Goal: Task Accomplishment & Management: Manage account settings

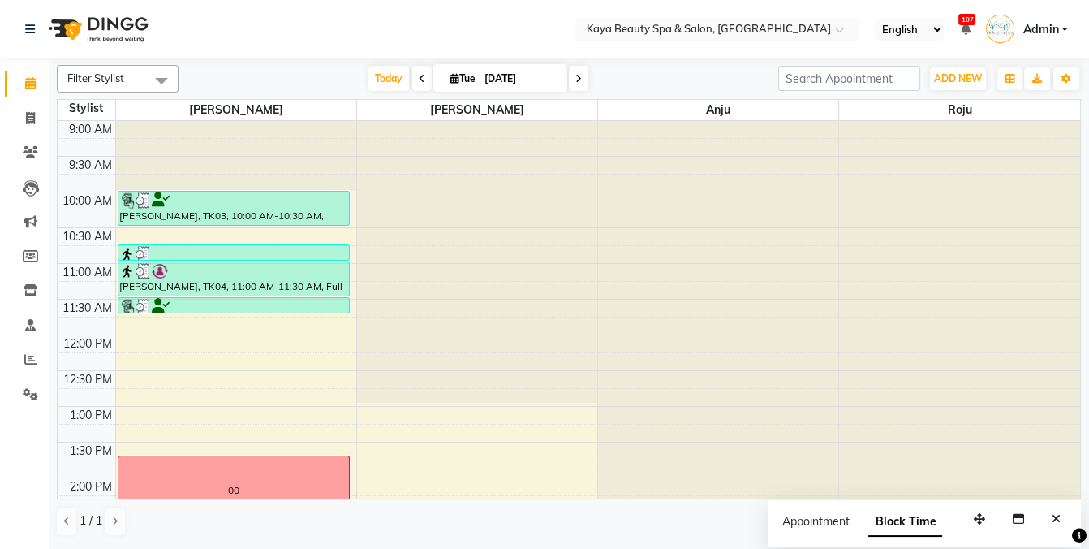
scroll to position [291, 0]
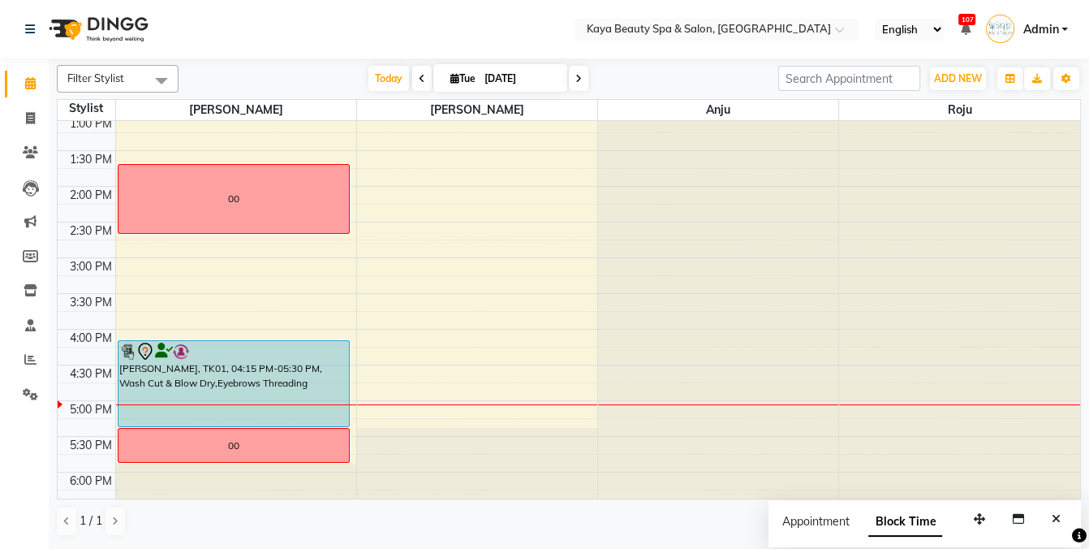
click at [220, 382] on div "[PERSON_NAME], TK01, 04:15 PM-05:30 PM, Wash Cut & Blow Dry,Eyebrows Threading" at bounding box center [233, 383] width 231 height 85
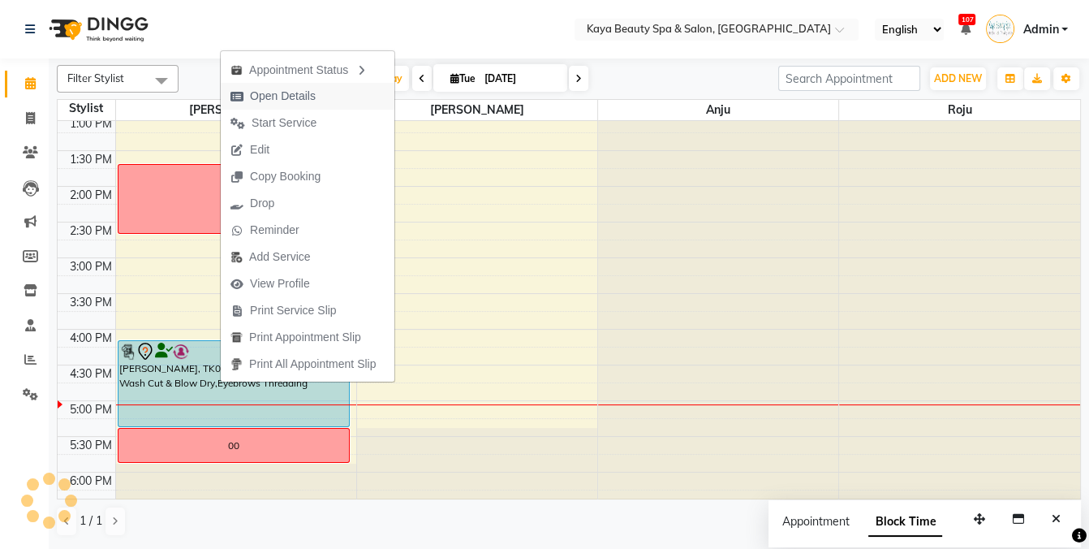
click at [284, 96] on span "Open Details" at bounding box center [283, 96] width 66 height 17
select select "7"
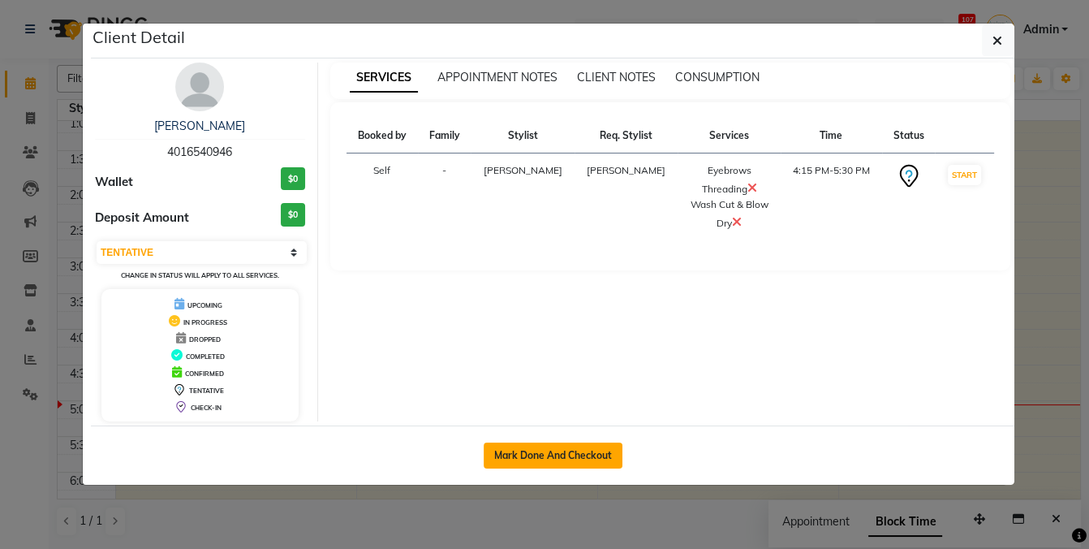
click at [575, 450] on button "Mark Done And Checkout" at bounding box center [553, 455] width 139 height 26
select select "service"
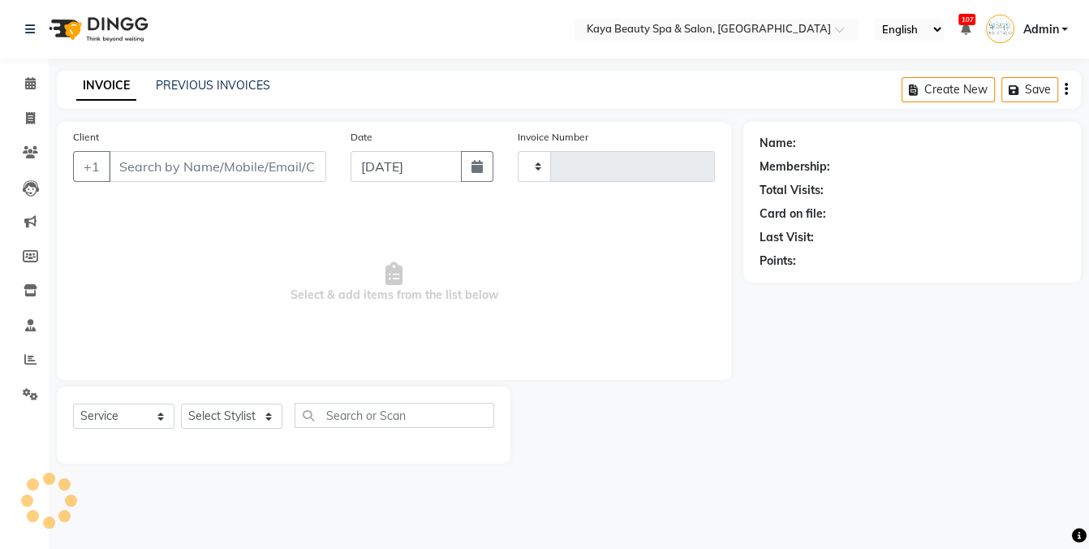
type input "0984"
select select "3896"
select select "19099"
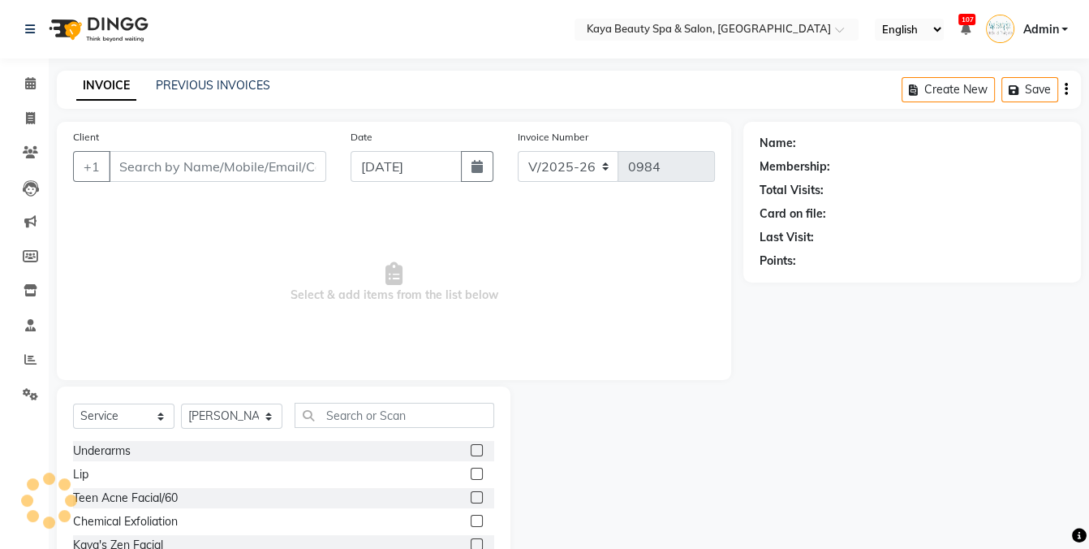
type input "4016540946"
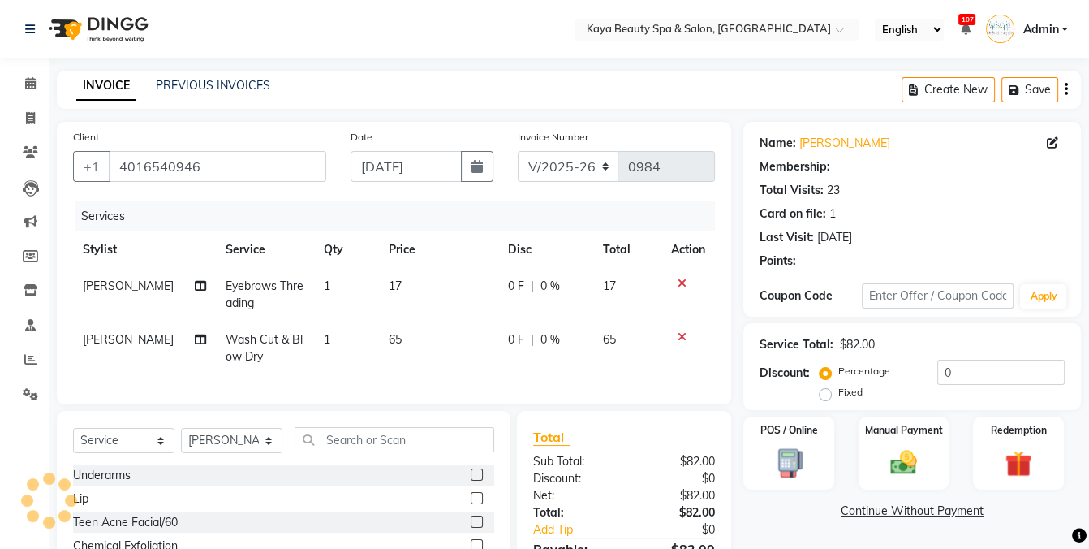
select select "1: Object"
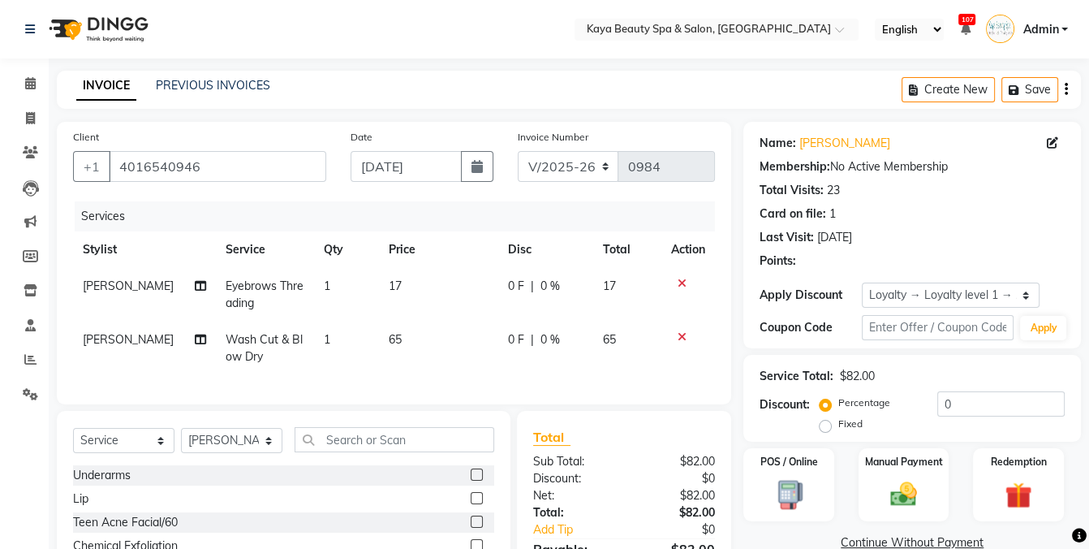
click at [265, 342] on span "Wash Cut & Blow Dry" at bounding box center [264, 348] width 77 height 32
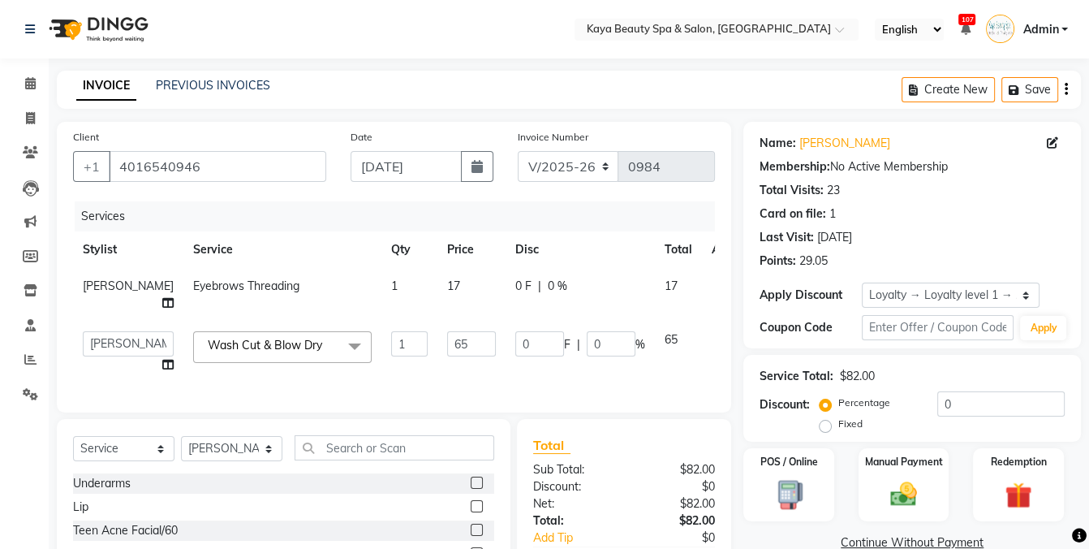
click at [263, 352] on span "Wash Cut & Blow Dry" at bounding box center [265, 345] width 114 height 15
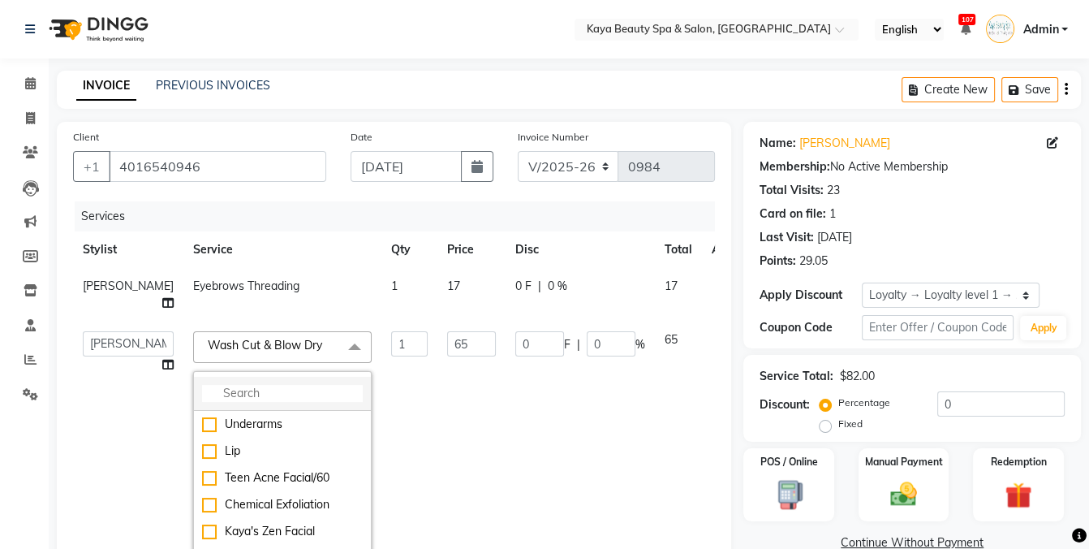
click at [251, 402] on input "multiselect-search" at bounding box center [282, 393] width 161 height 17
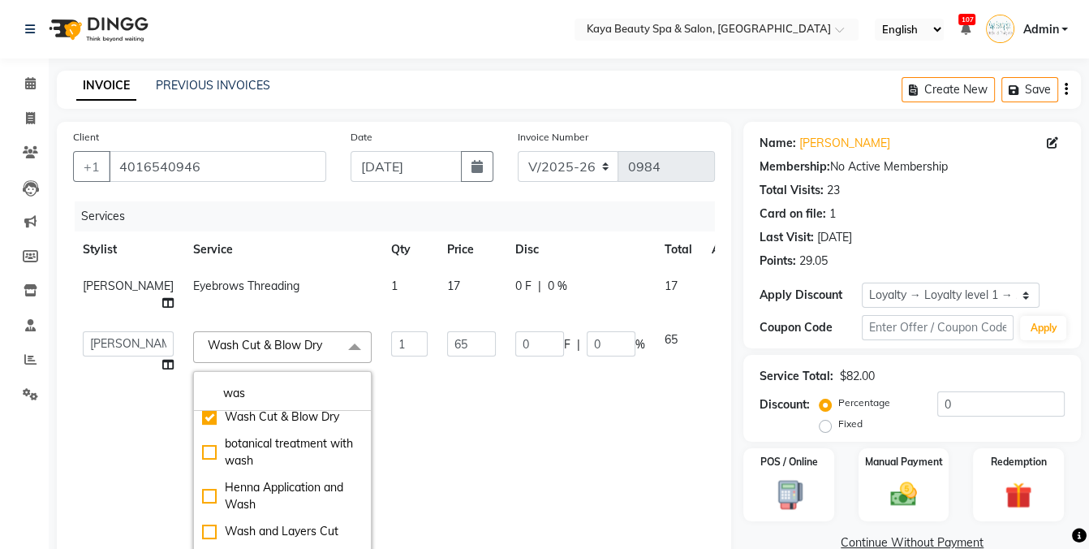
scroll to position [3, 0]
type input "was"
click at [266, 540] on div "Wash and Layers Cut" at bounding box center [282, 531] width 161 height 17
type input "45"
checkbox input "false"
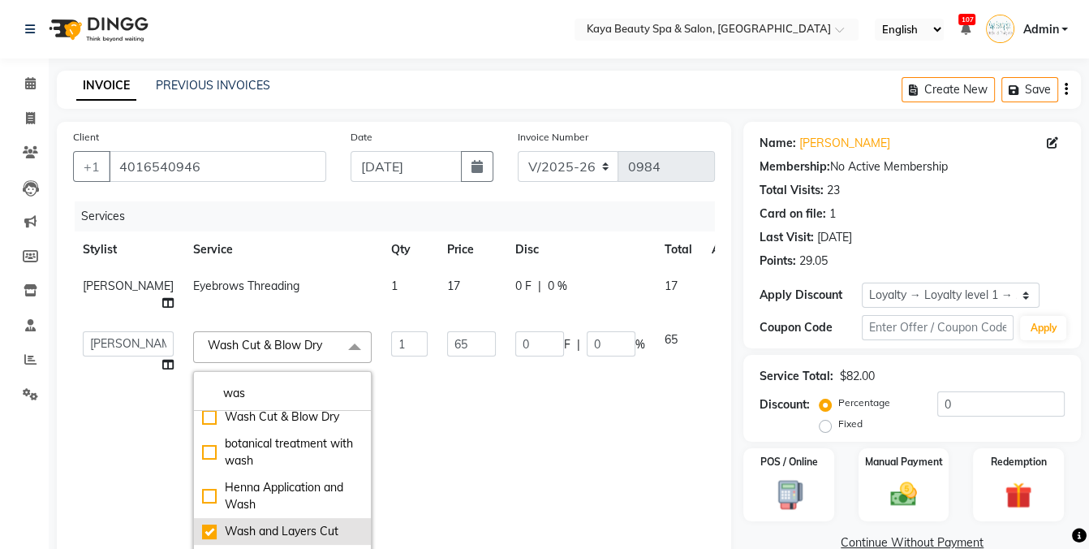
checkbox input "true"
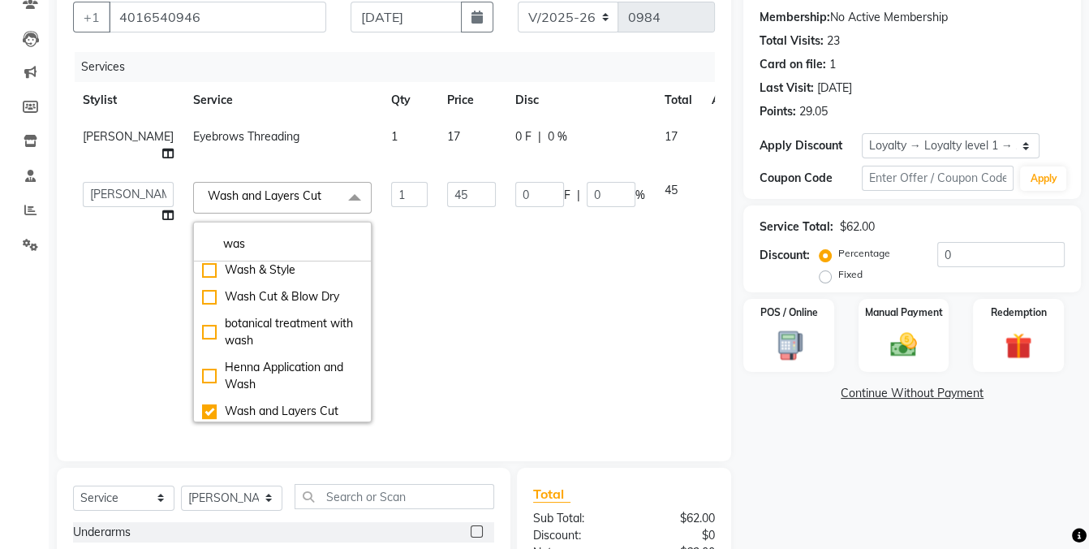
scroll to position [0, 0]
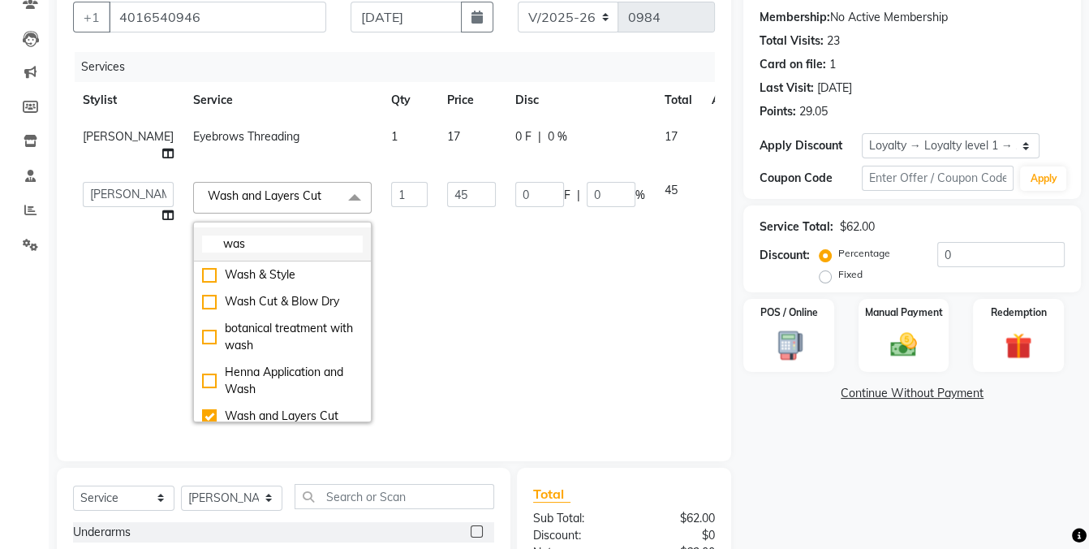
click at [207, 252] on input "was" at bounding box center [282, 243] width 161 height 17
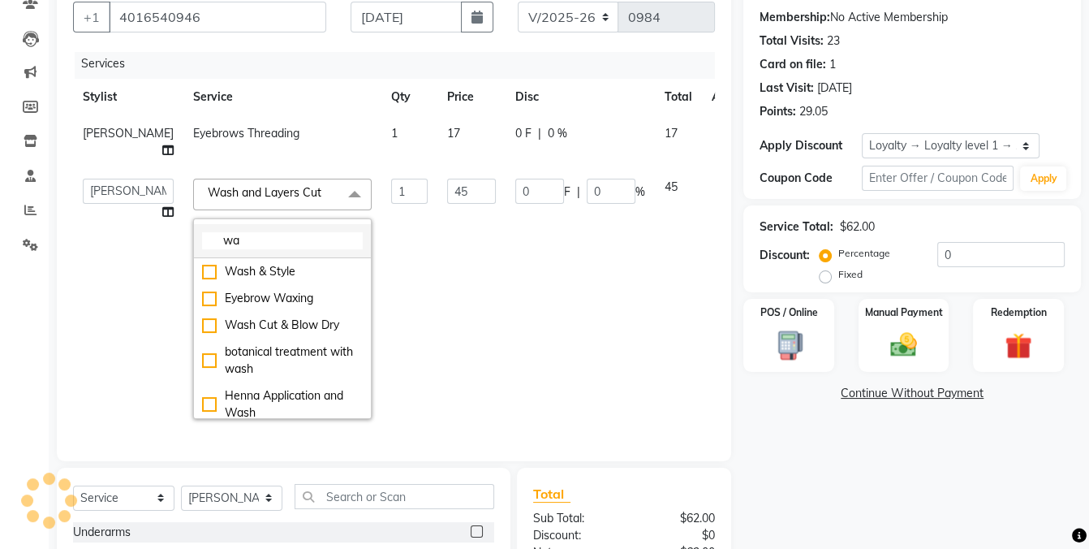
type input "w"
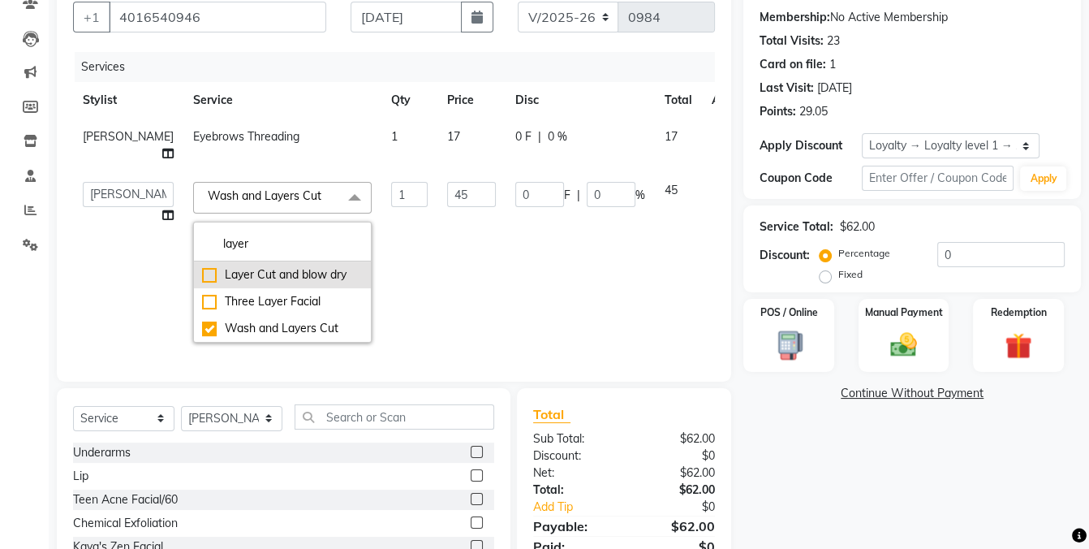
type input "layer"
click at [205, 282] on div "Layer Cut and blow dry" at bounding box center [282, 274] width 161 height 17
type input "70"
checkbox input "false"
checkbox input "true"
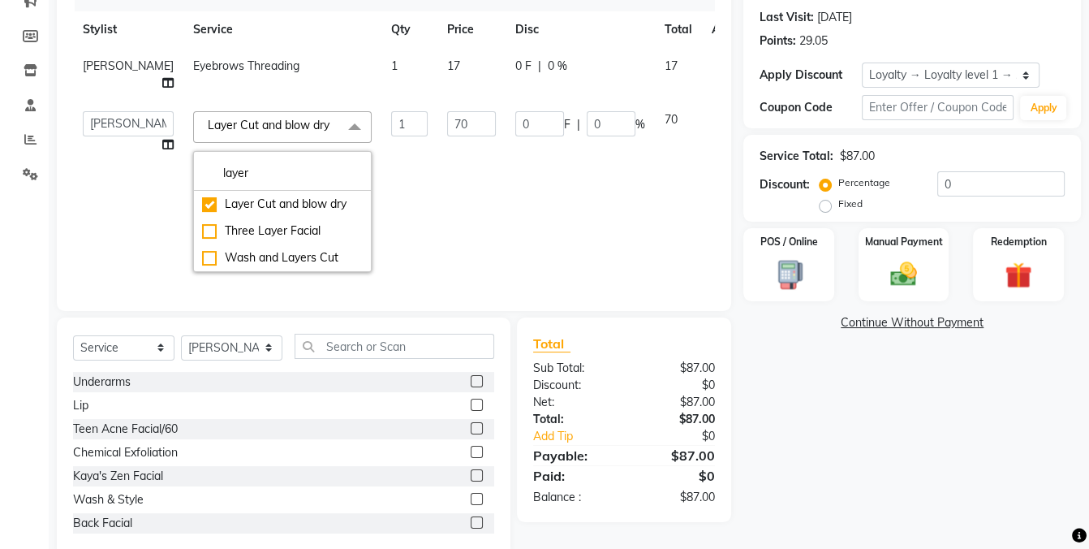
click at [866, 461] on div "Name: [PERSON_NAME] Membership: No Active Membership Total Visits: 23 Card on f…" at bounding box center [918, 229] width 350 height 655
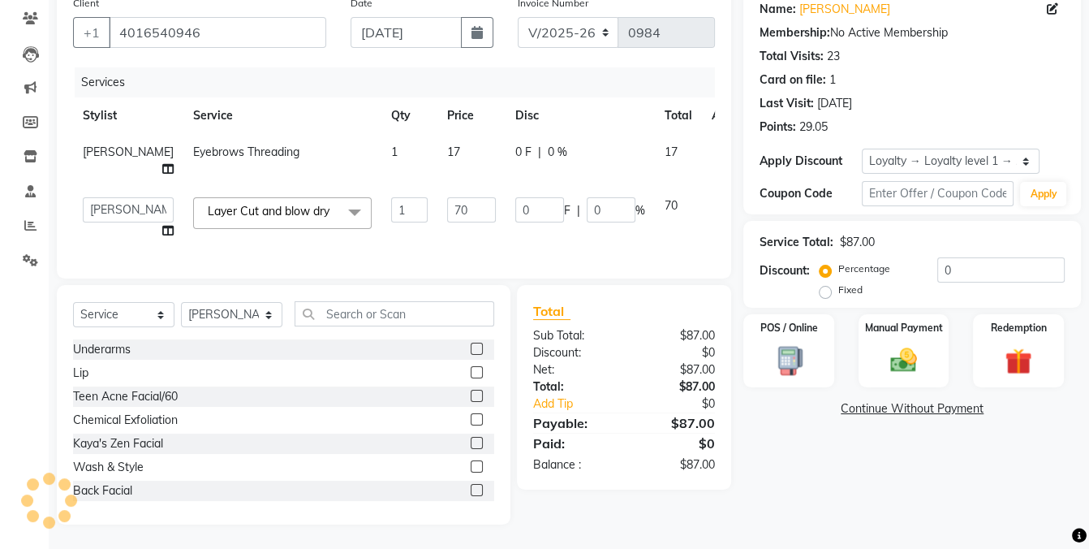
scroll to position [150, 0]
click at [801, 347] on img at bounding box center [788, 360] width 45 height 33
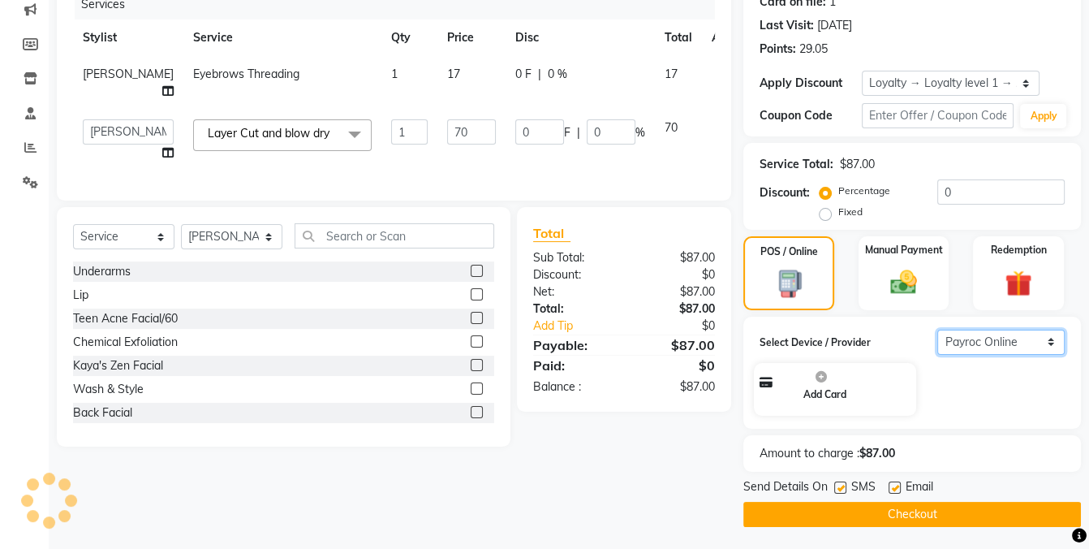
click at [999, 339] on select "Select Payroc Online Clover Mini New" at bounding box center [1000, 341] width 127 height 25
select select "38"
click at [937, 355] on select "Select Payroc Online Clover Mini New" at bounding box center [1000, 341] width 127 height 25
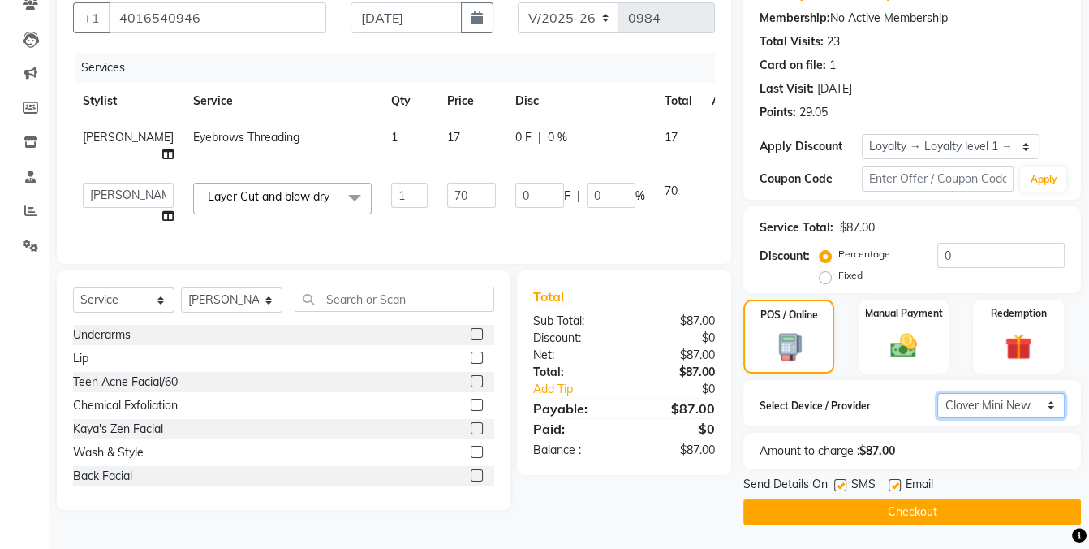
scroll to position [150, 0]
click at [840, 480] on label at bounding box center [840, 485] width 12 height 12
click at [840, 480] on input "checkbox" at bounding box center [839, 485] width 11 height 11
click at [840, 480] on label at bounding box center [840, 485] width 12 height 12
click at [840, 480] on input "checkbox" at bounding box center [839, 485] width 11 height 11
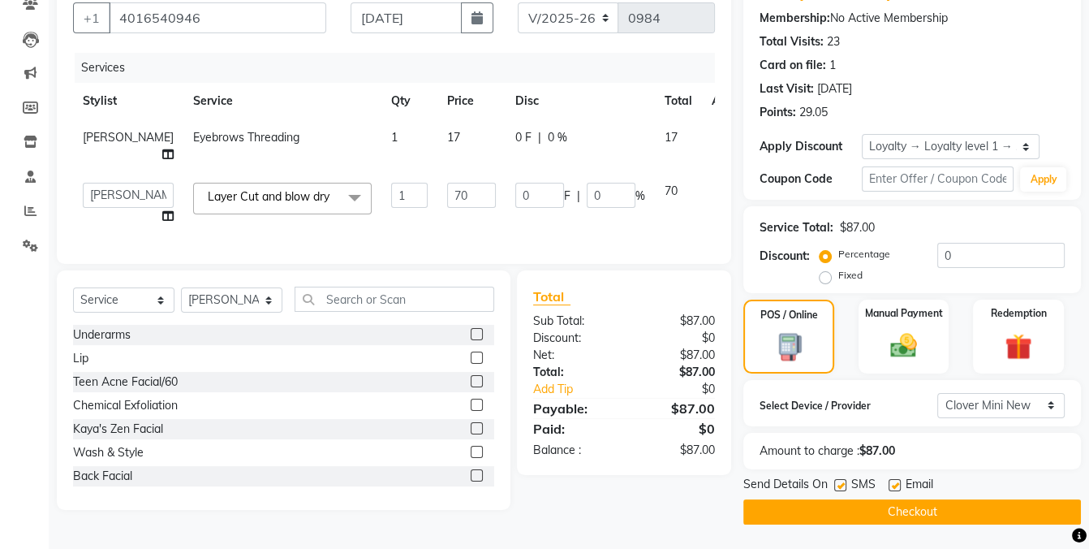
click at [836, 485] on label at bounding box center [840, 485] width 12 height 12
click at [836, 485] on input "checkbox" at bounding box center [839, 485] width 11 height 11
checkbox input "false"
click at [919, 510] on button "Checkout" at bounding box center [912, 511] width 338 height 25
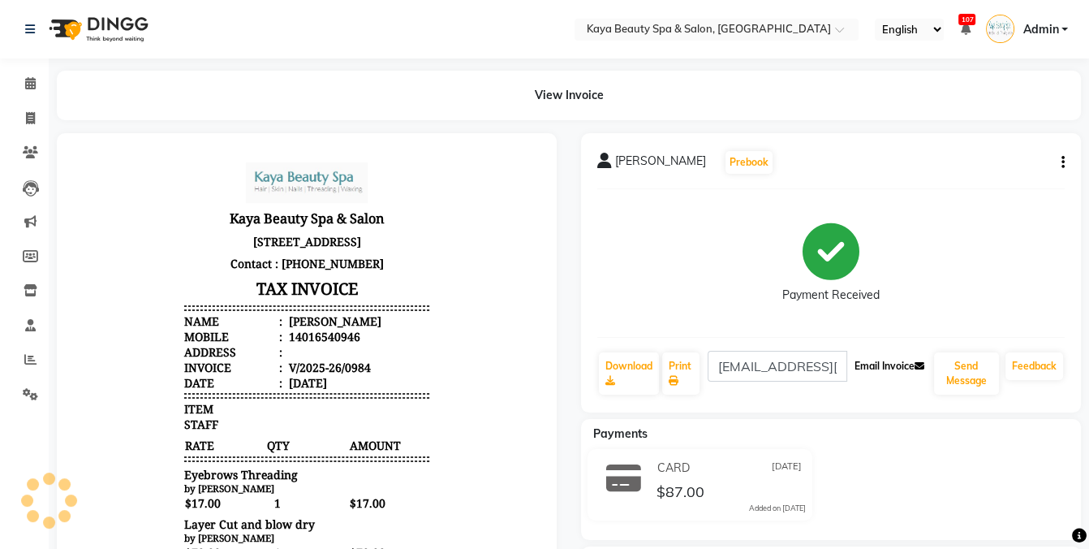
click at [856, 371] on button "Email Invoice" at bounding box center [889, 366] width 83 height 28
click at [879, 364] on button "Email Invoice" at bounding box center [889, 366] width 83 height 28
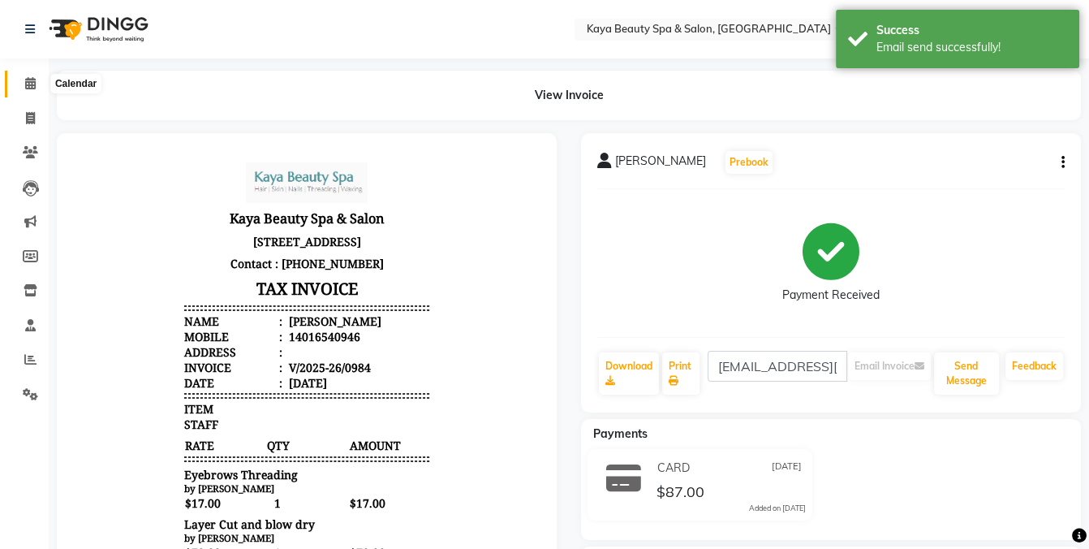
click at [30, 89] on icon at bounding box center [30, 83] width 11 height 12
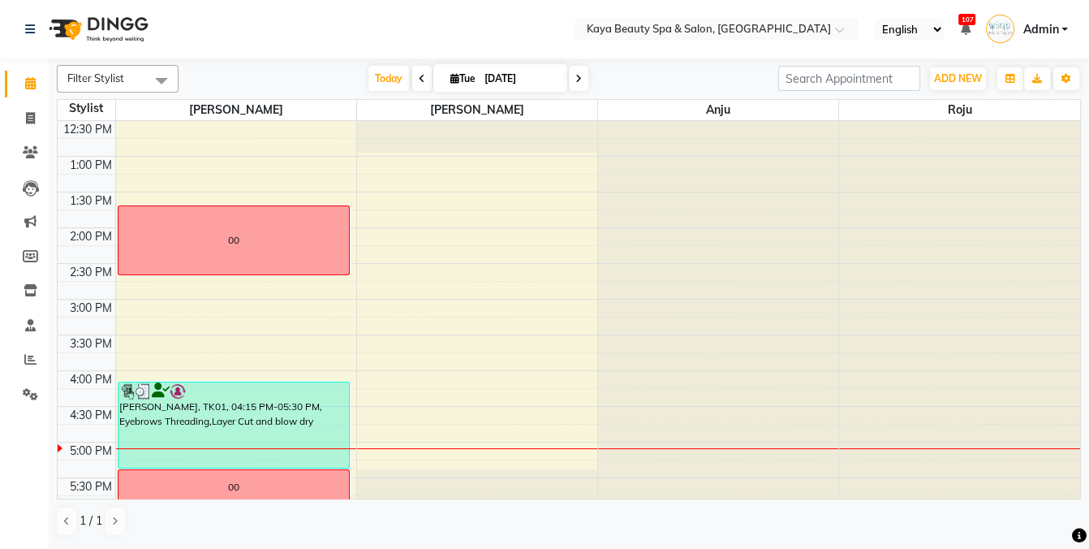
scroll to position [325, 0]
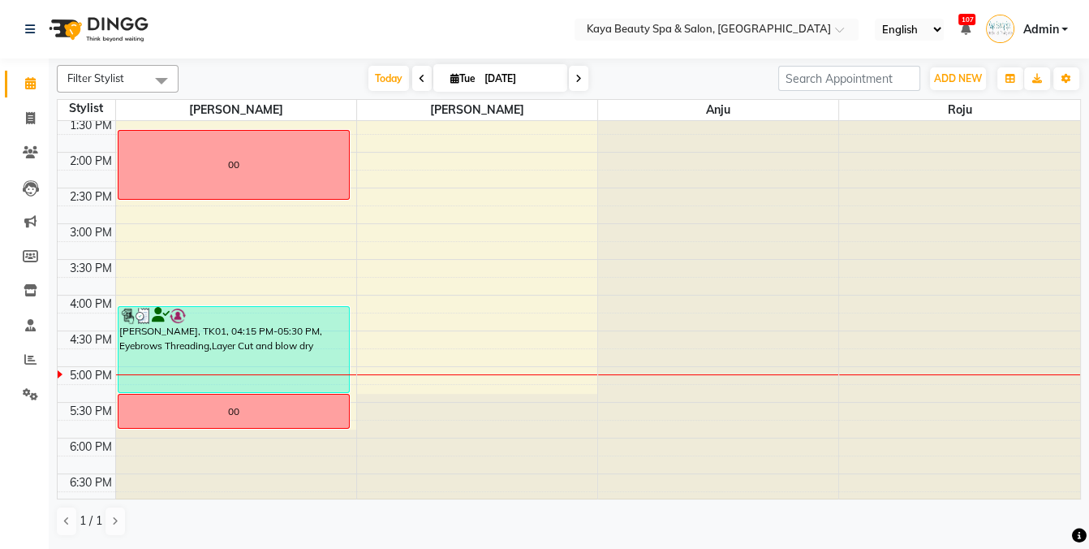
click at [450, 81] on icon at bounding box center [454, 78] width 9 height 11
select select "9"
select select "2025"
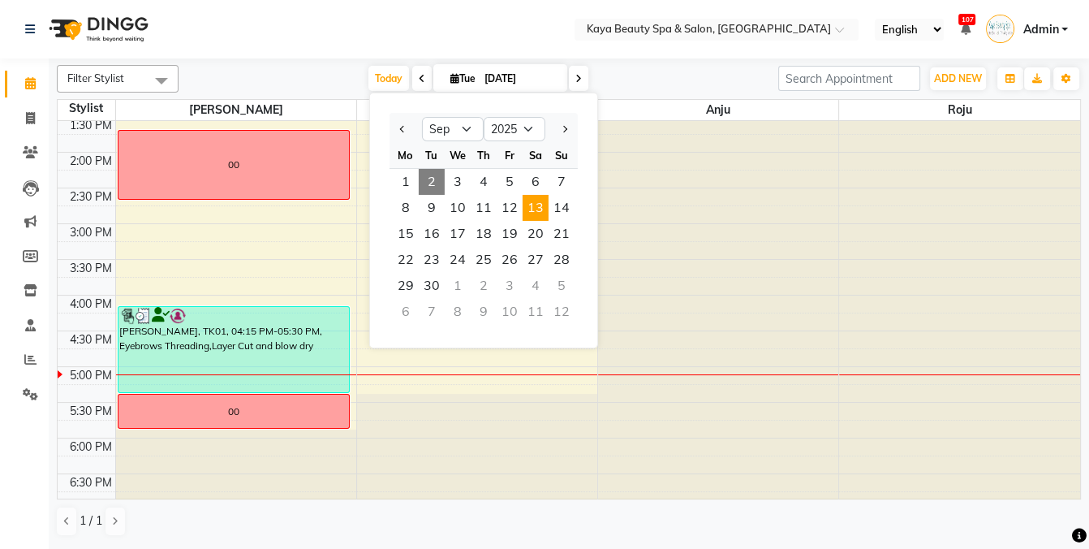
click at [528, 208] on span "13" at bounding box center [536, 208] width 26 height 26
type input "[DATE]"
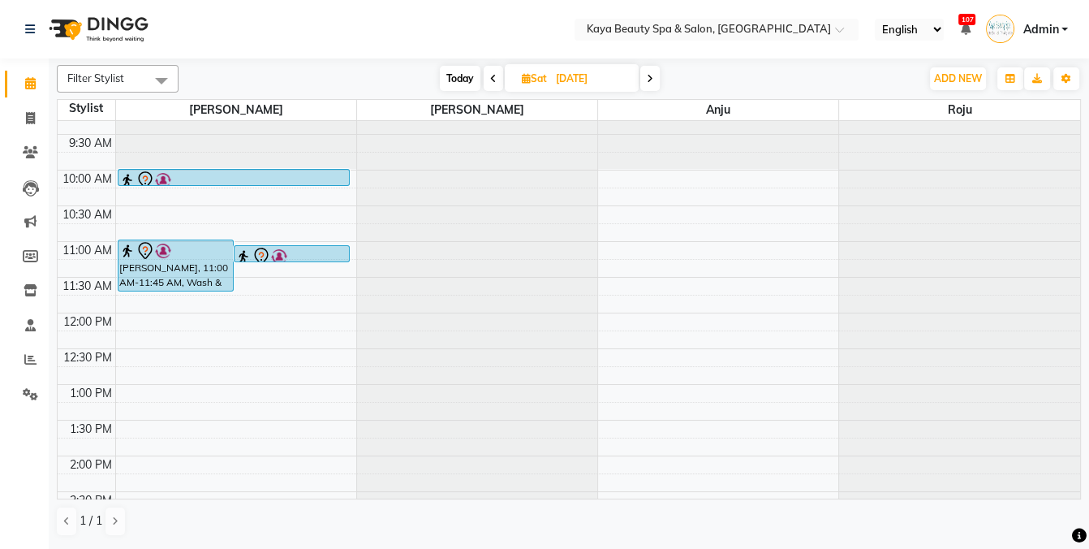
scroll to position [22, 0]
click at [140, 317] on div "9:00 AM 9:30 AM 10:00 AM 10:30 AM 11:00 AM 11:30 AM 12:00 PM 12:30 PM 1:00 PM 1…" at bounding box center [569, 420] width 1022 height 642
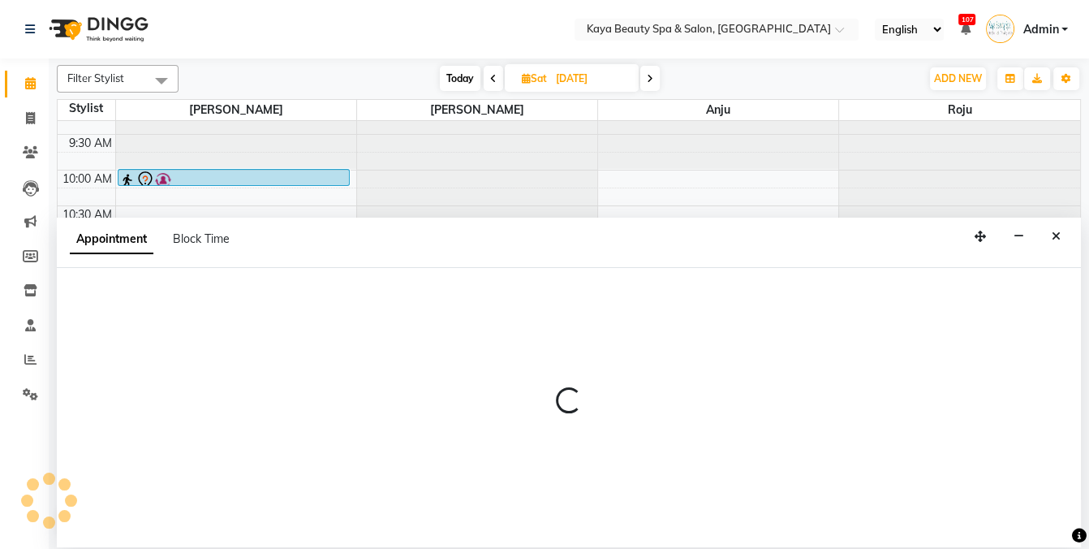
select select "19099"
select select "720"
select select "tentative"
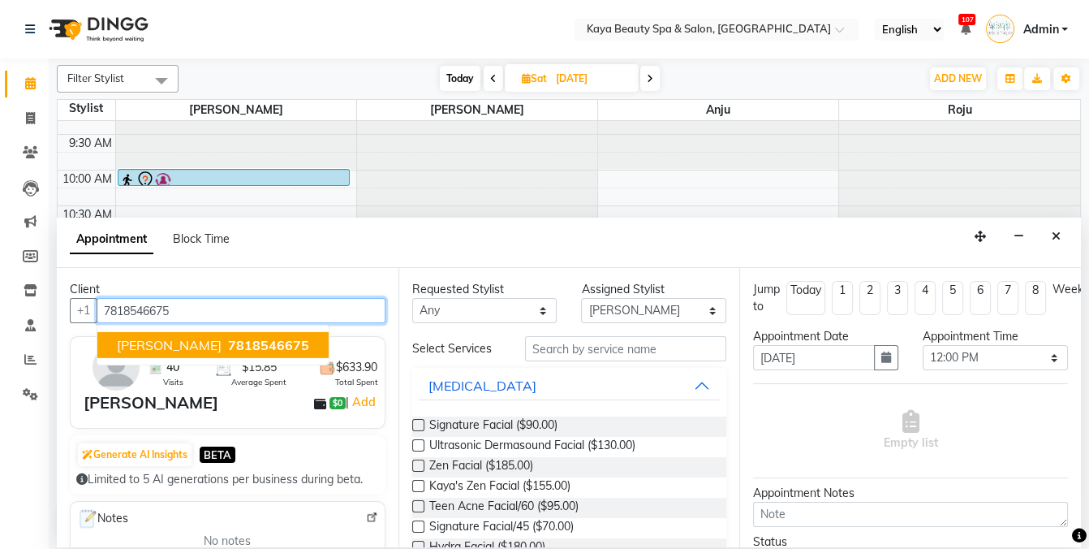
click at [228, 340] on span "7818546675" at bounding box center [268, 345] width 81 height 16
type input "7818546675"
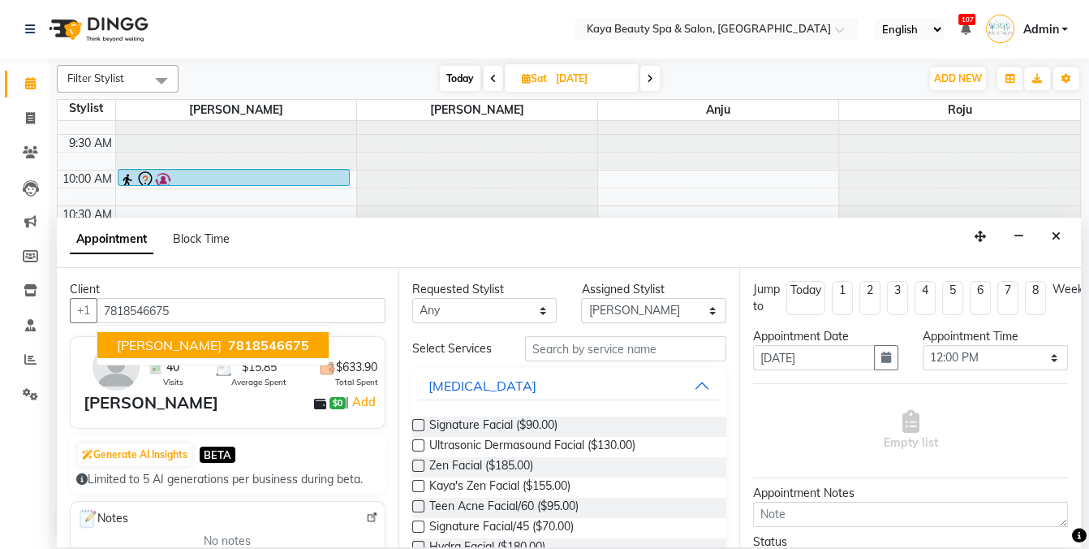
click at [205, 340] on div "Client [PHONE_NUMBER] [PERSON_NAME] 7818546675 40 Visits $15.85 Average Spent $…" at bounding box center [228, 407] width 342 height 279
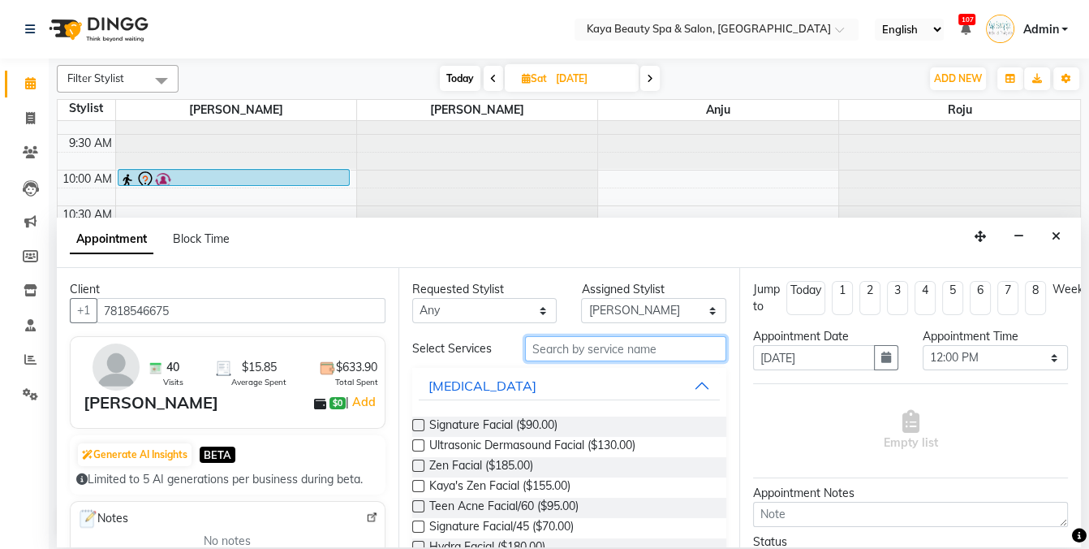
click at [596, 342] on input "text" at bounding box center [625, 348] width 201 height 25
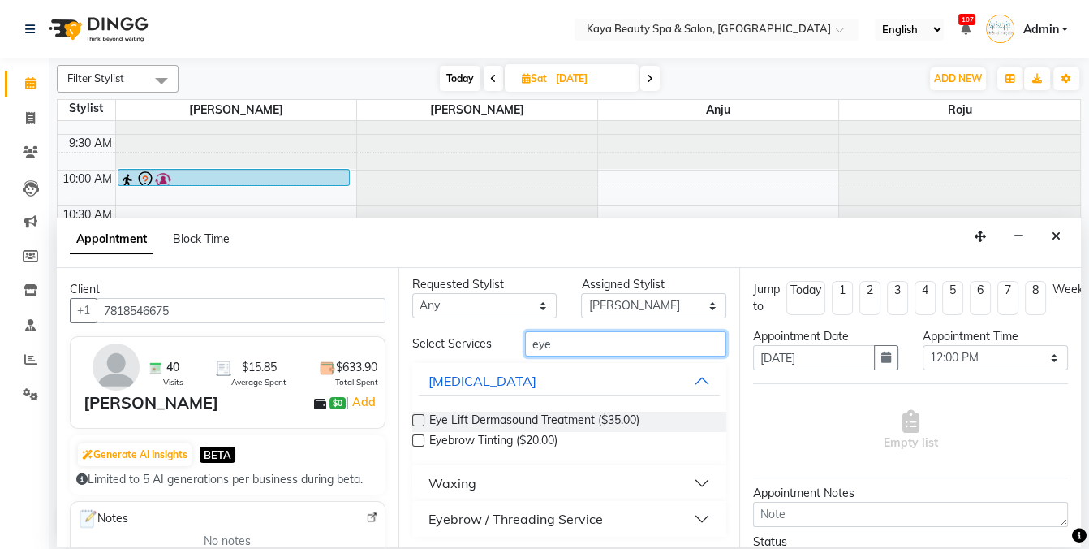
scroll to position [7, 0]
type input "eye"
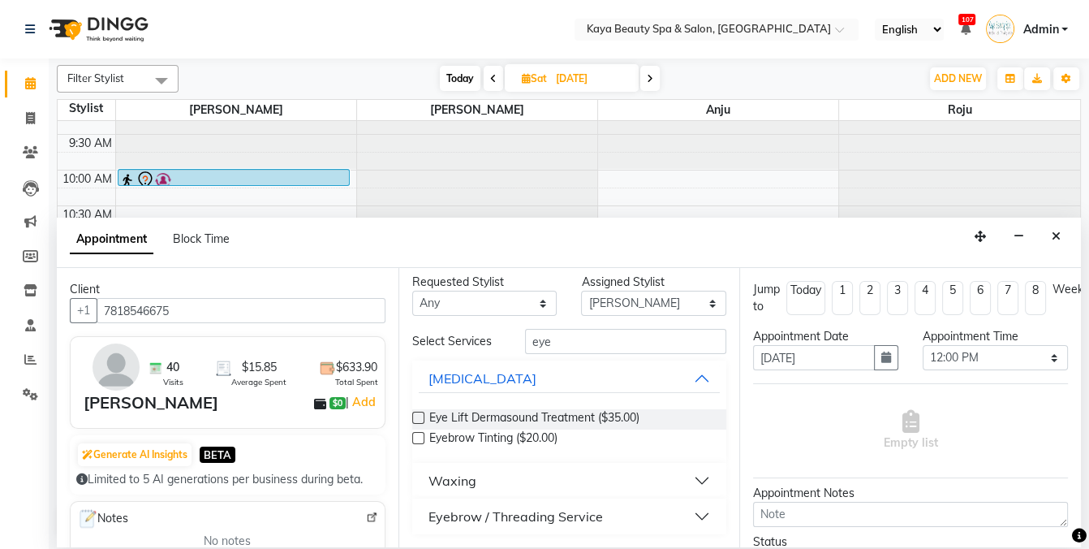
click at [536, 508] on div "Eyebrow / Threading Service" at bounding box center [515, 515] width 174 height 19
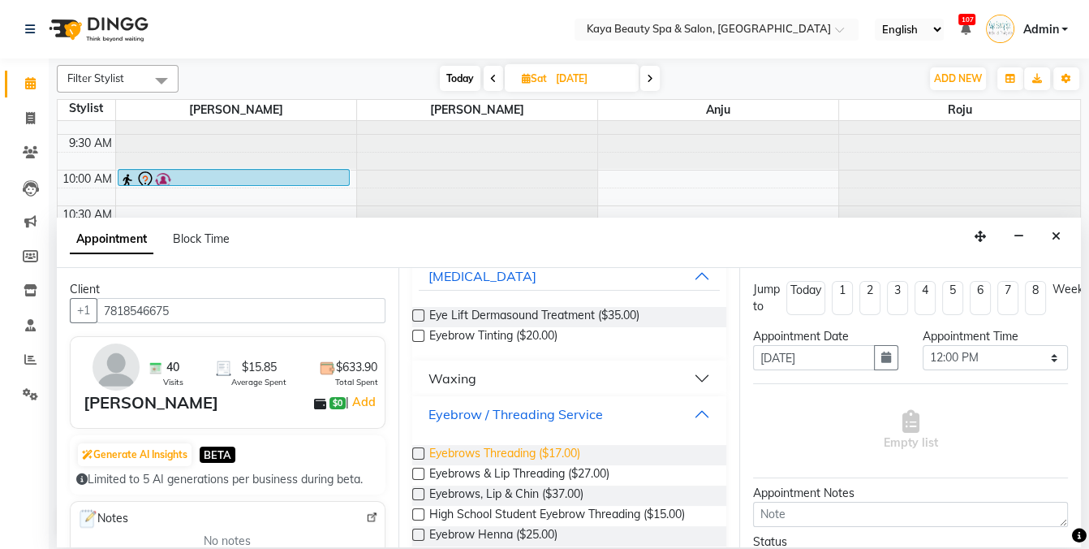
scroll to position [114, 0]
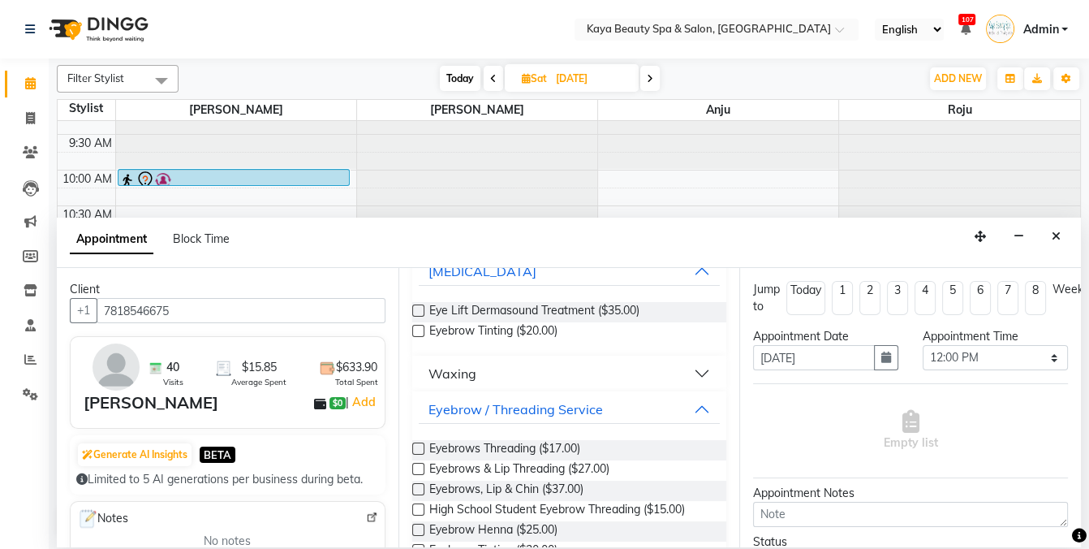
drag, startPoint x: 562, startPoint y: 443, endPoint x: 682, endPoint y: 427, distance: 122.0
click at [562, 444] on span "Eyebrows Threading ($17.00)" at bounding box center [504, 450] width 151 height 20
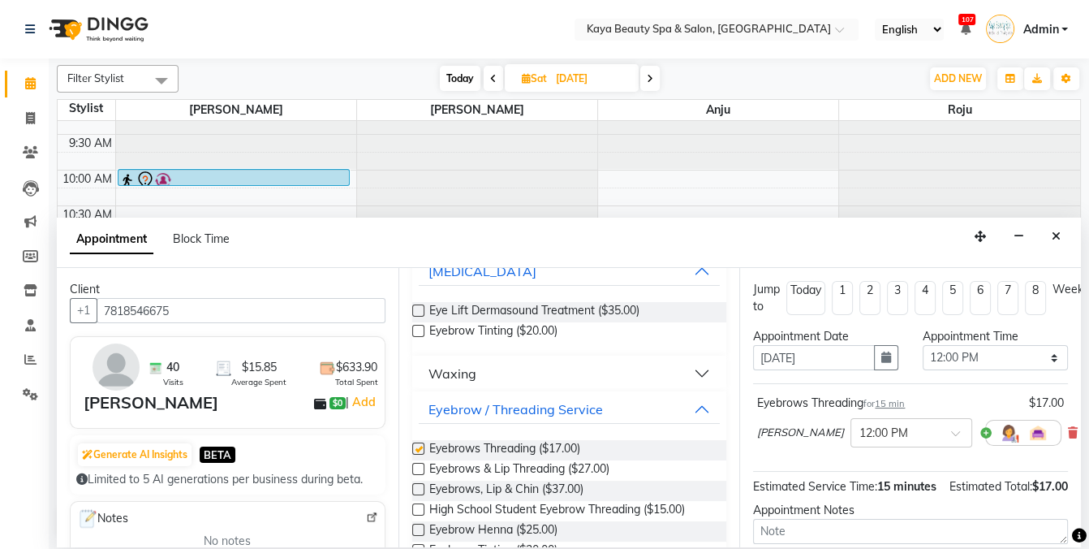
checkbox input "false"
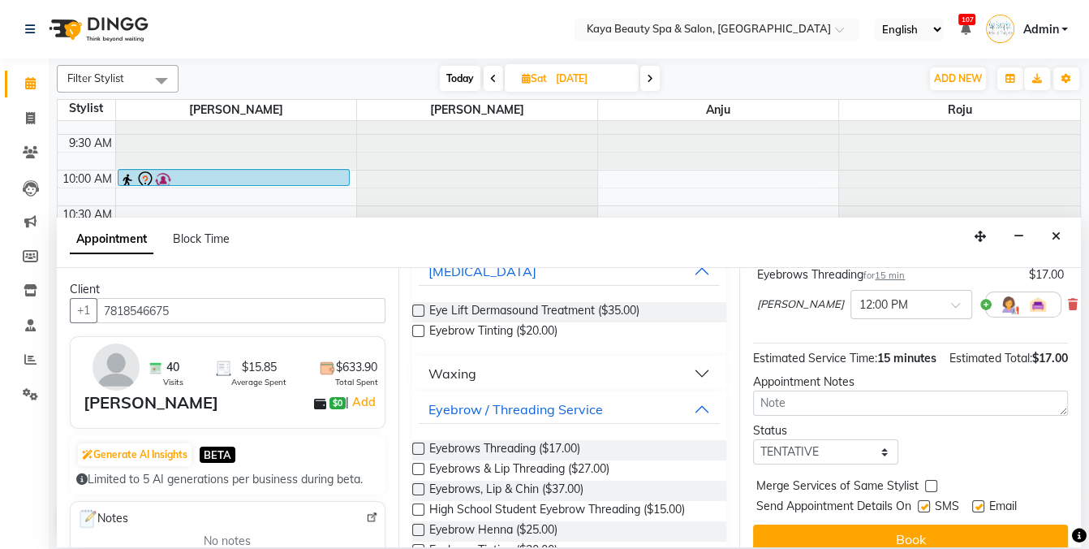
scroll to position [147, 0]
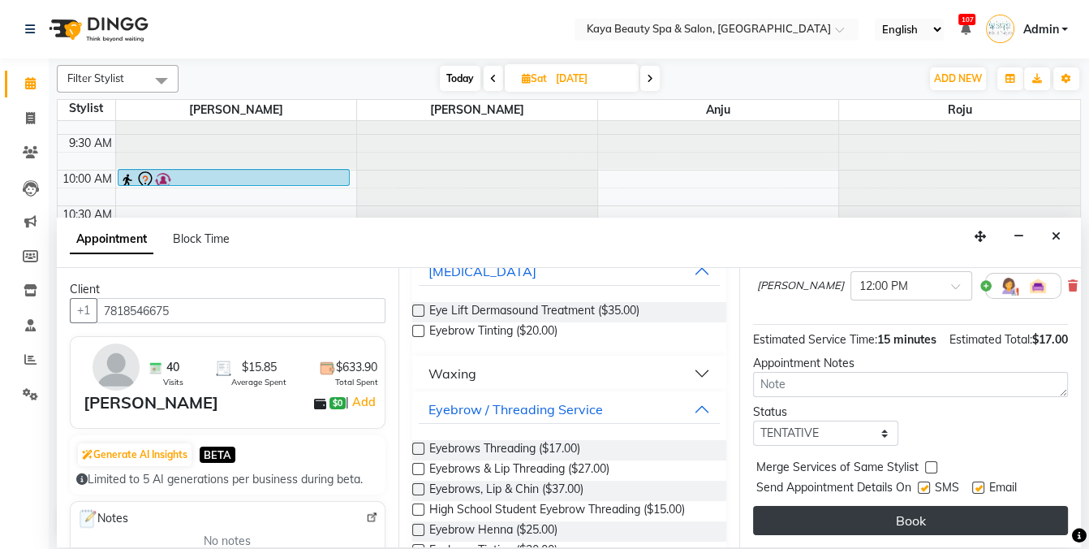
click at [940, 519] on button "Book" at bounding box center [910, 520] width 315 height 29
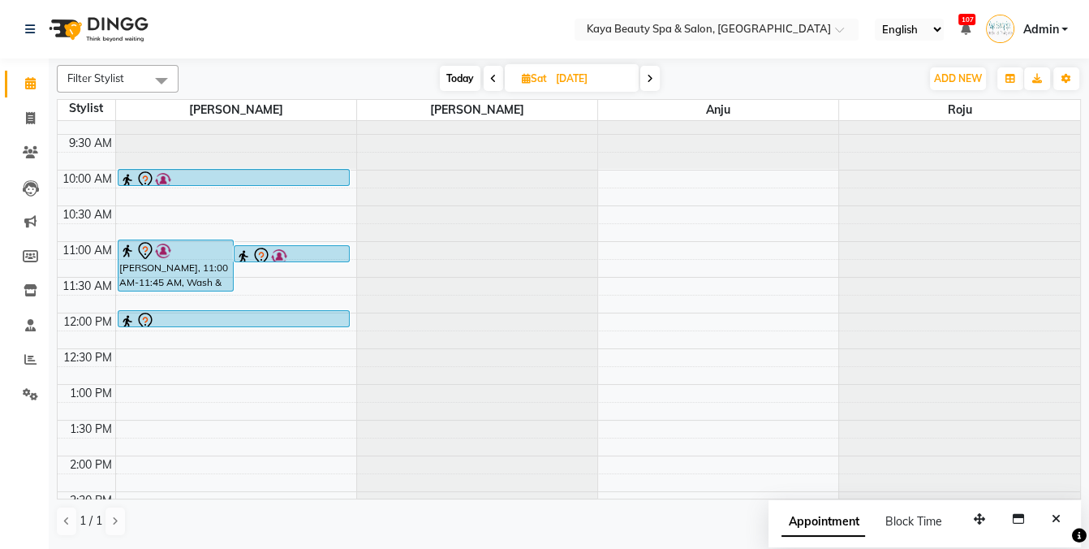
click at [527, 82] on icon at bounding box center [526, 78] width 9 height 11
select select "9"
select select "2025"
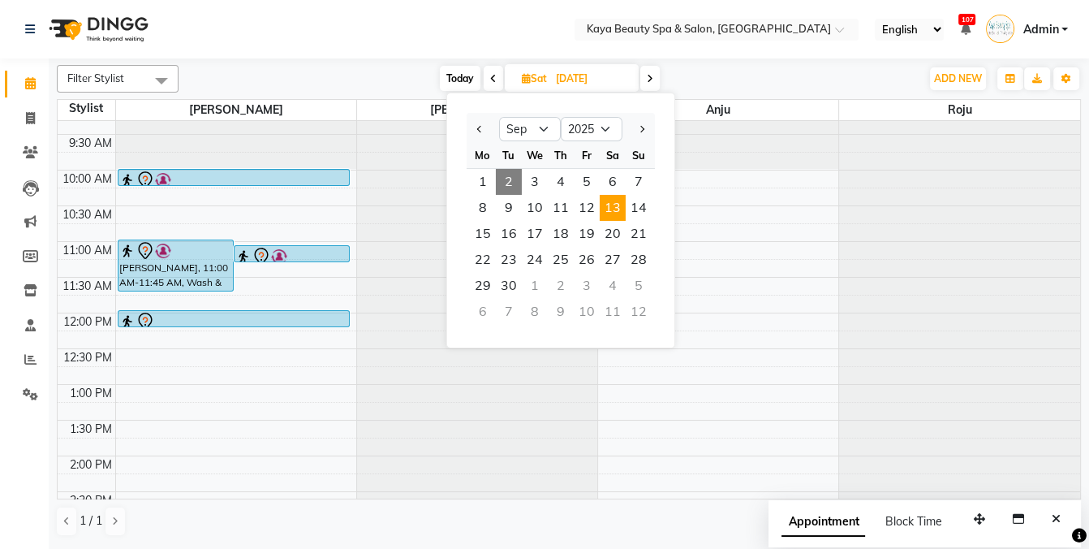
click at [216, 318] on div at bounding box center [234, 321] width 230 height 19
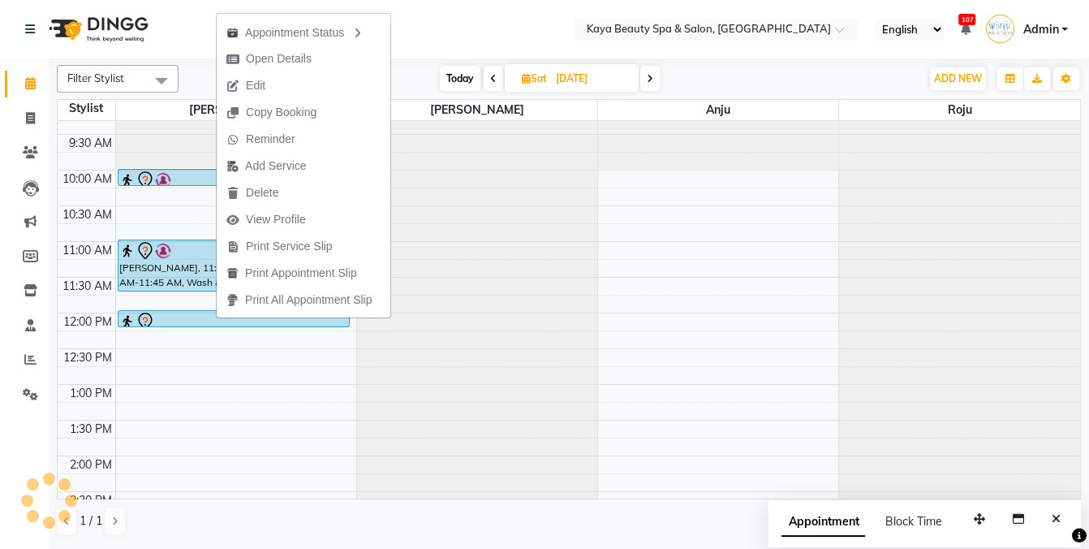
click at [497, 13] on nav "Select Location × Kaya Beauty Spa & Salon, Somerville English ENGLISH Español ا…" at bounding box center [544, 29] width 1089 height 58
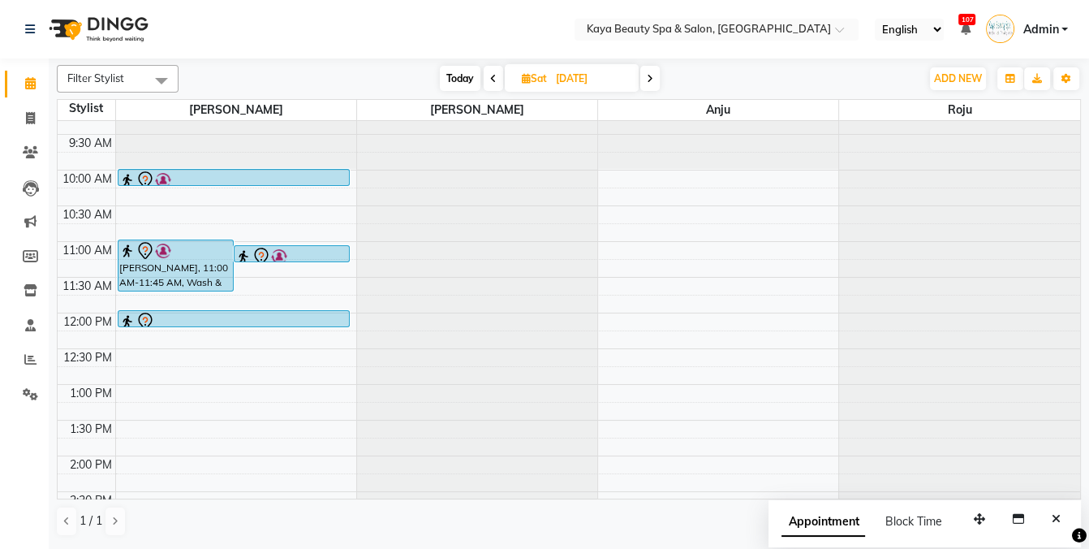
click at [524, 78] on icon at bounding box center [526, 78] width 9 height 11
select select "9"
select select "2025"
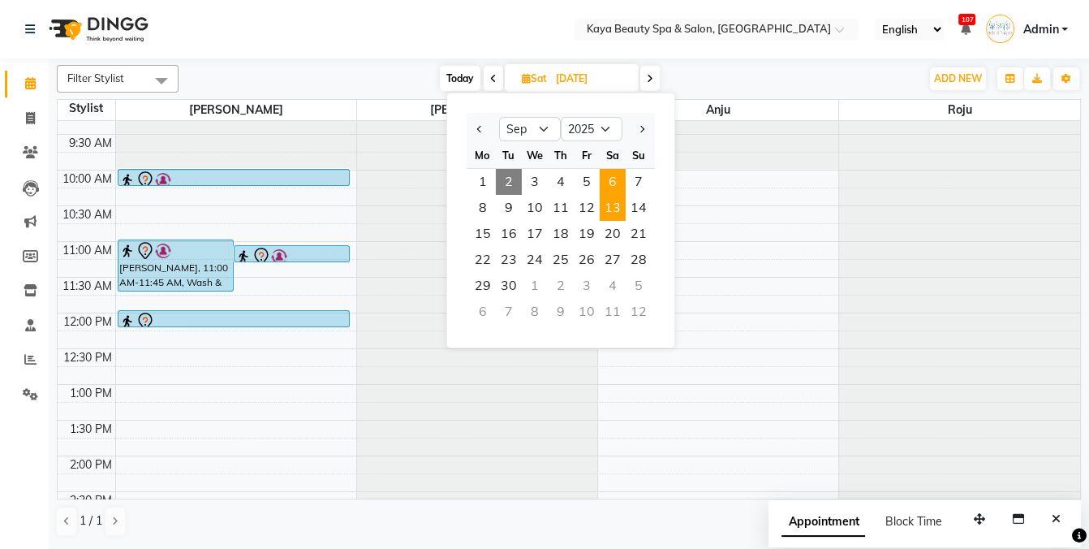
click at [613, 183] on span "6" at bounding box center [613, 182] width 26 height 26
type input "[DATE]"
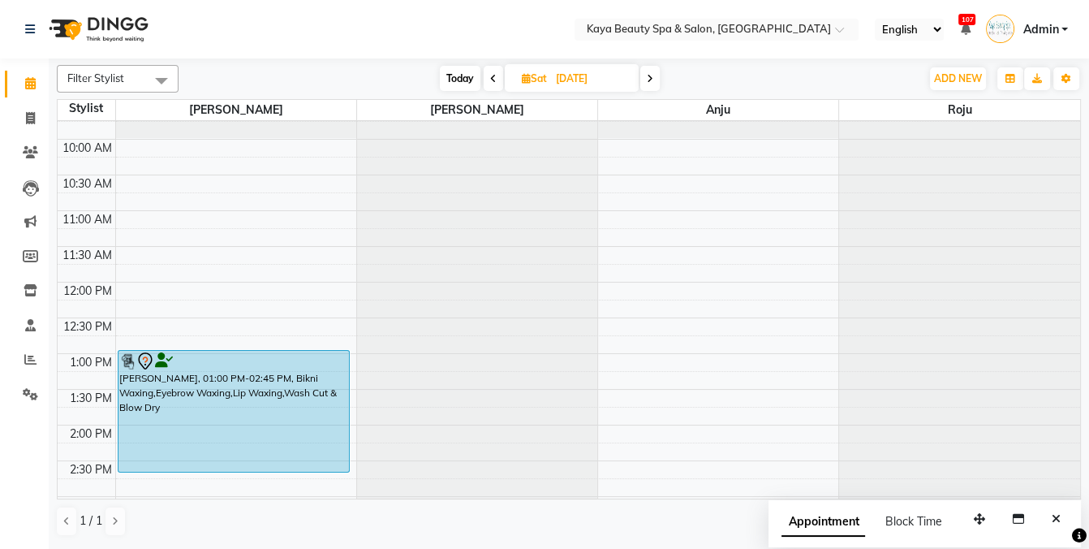
scroll to position [0, 0]
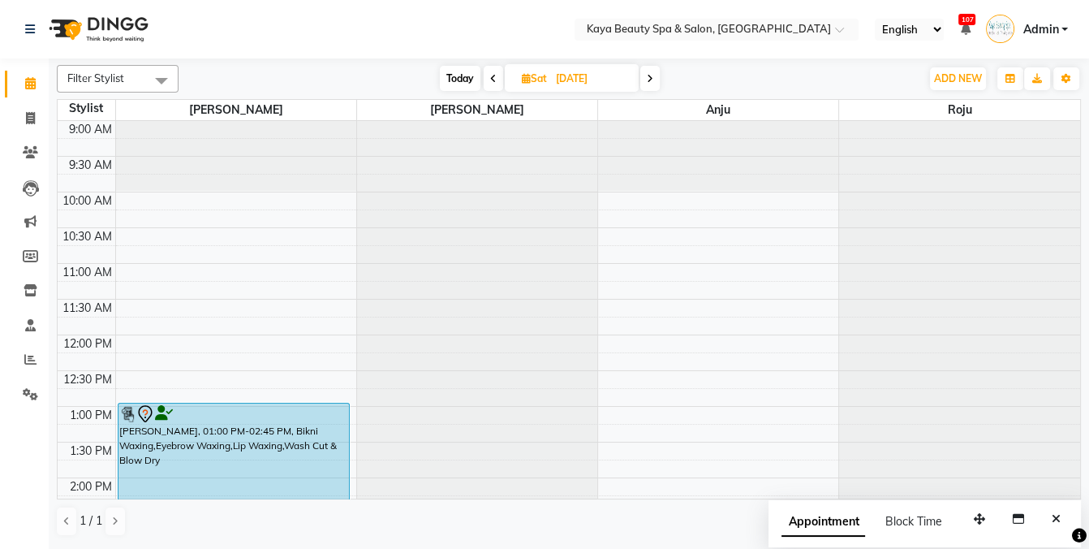
click at [519, 75] on span "Sat" at bounding box center [534, 78] width 33 height 12
select select "9"
select select "2025"
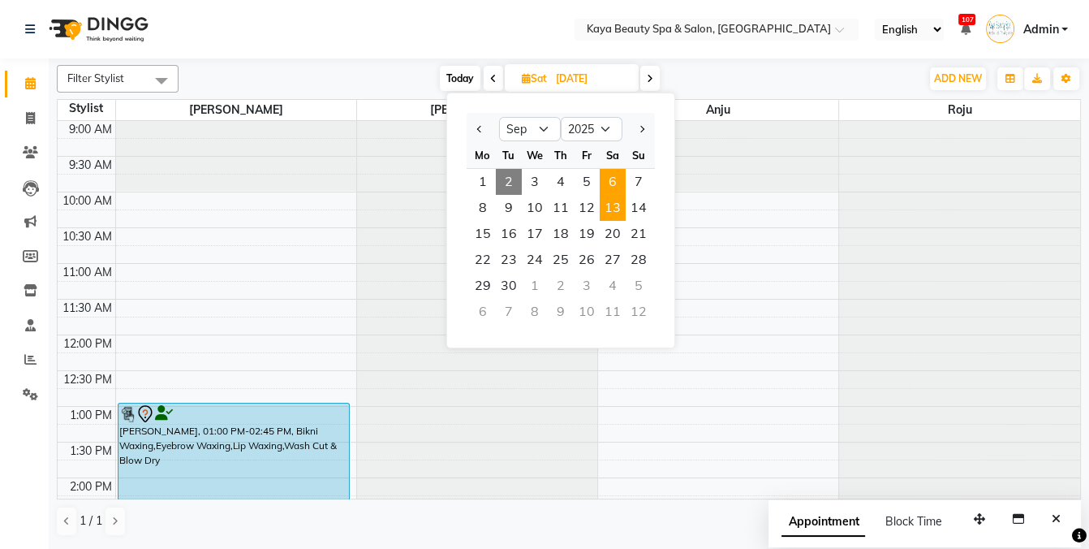
click at [609, 209] on span "13" at bounding box center [613, 208] width 26 height 26
type input "[DATE]"
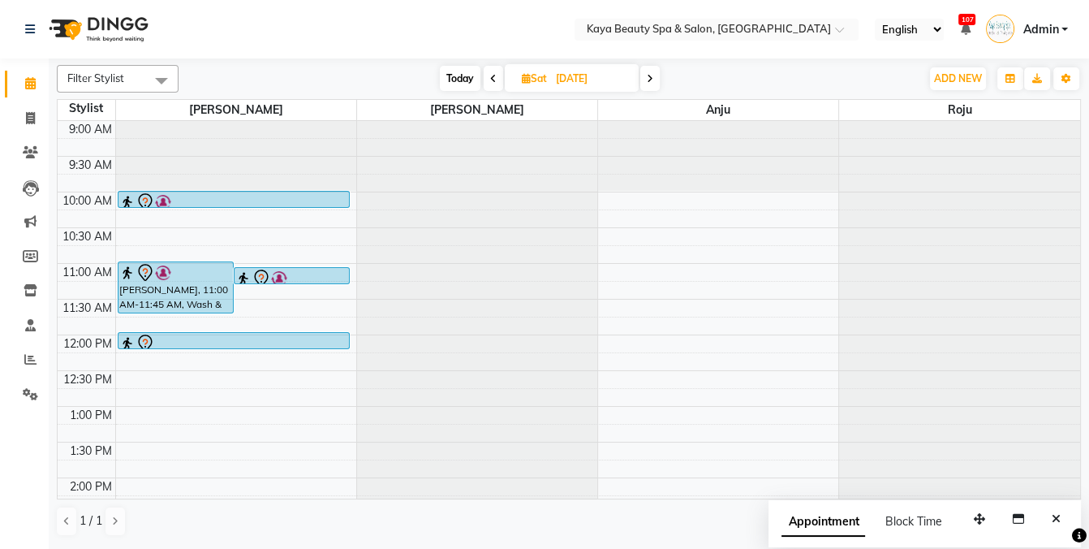
click at [223, 337] on div at bounding box center [234, 343] width 230 height 19
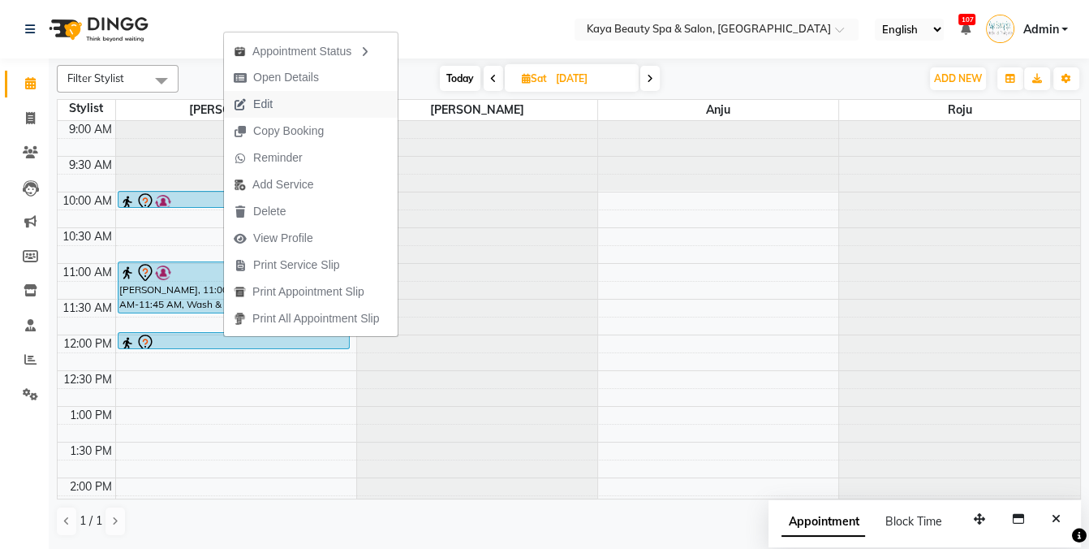
click at [264, 105] on span "Edit" at bounding box center [262, 104] width 19 height 17
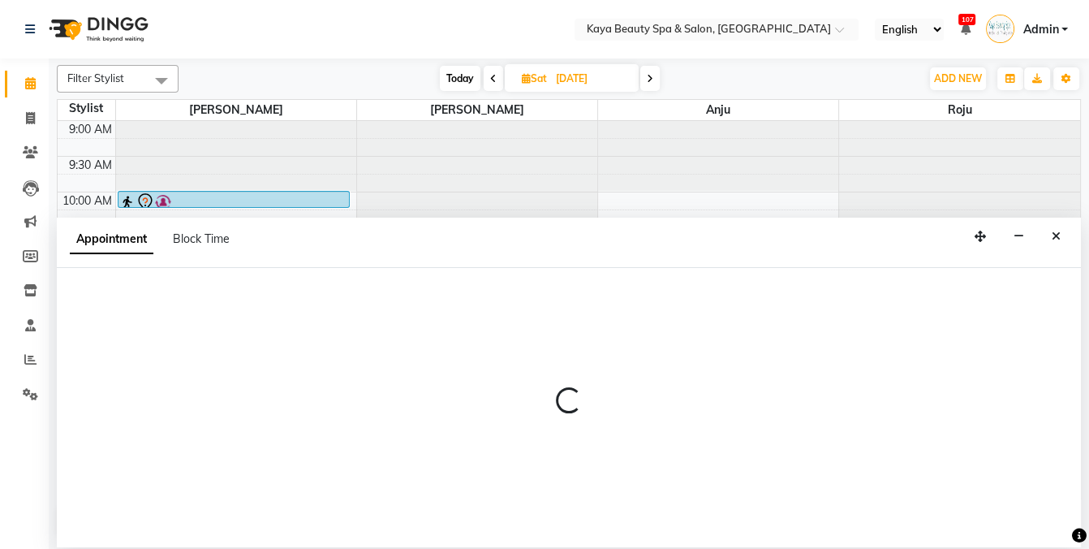
select select "tentative"
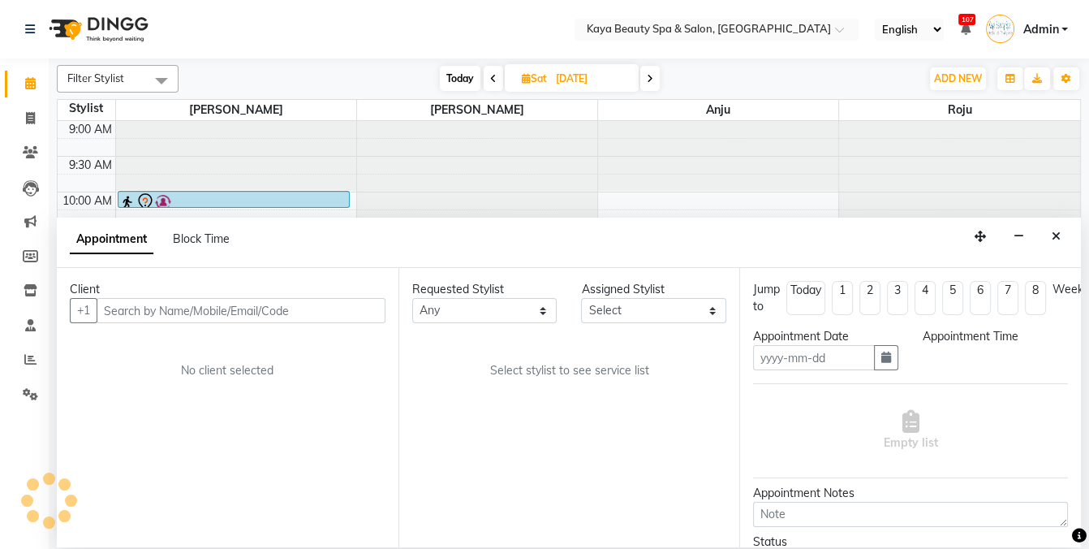
type input "[DATE]"
select select "720"
select select "19099"
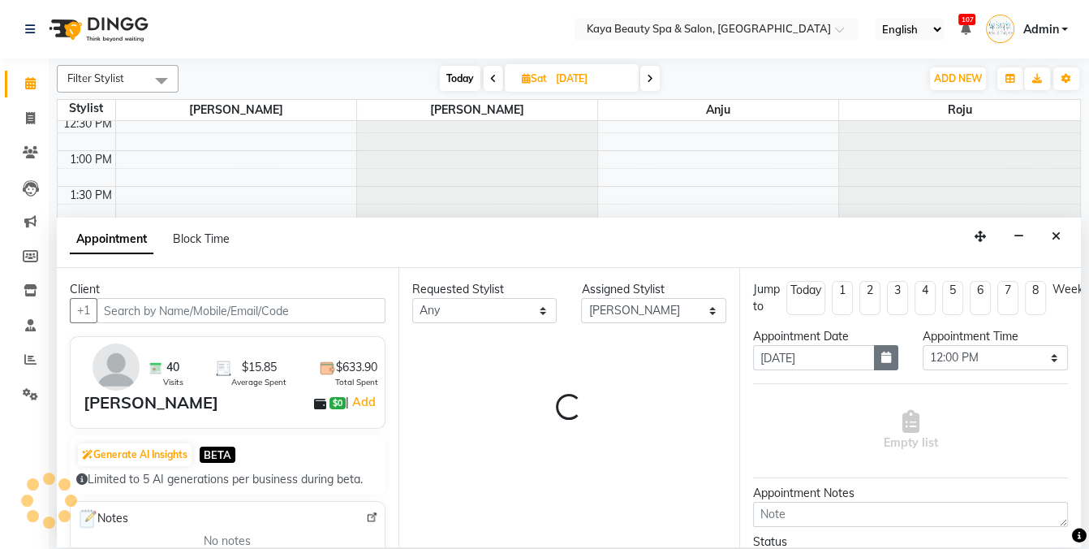
select select "1590"
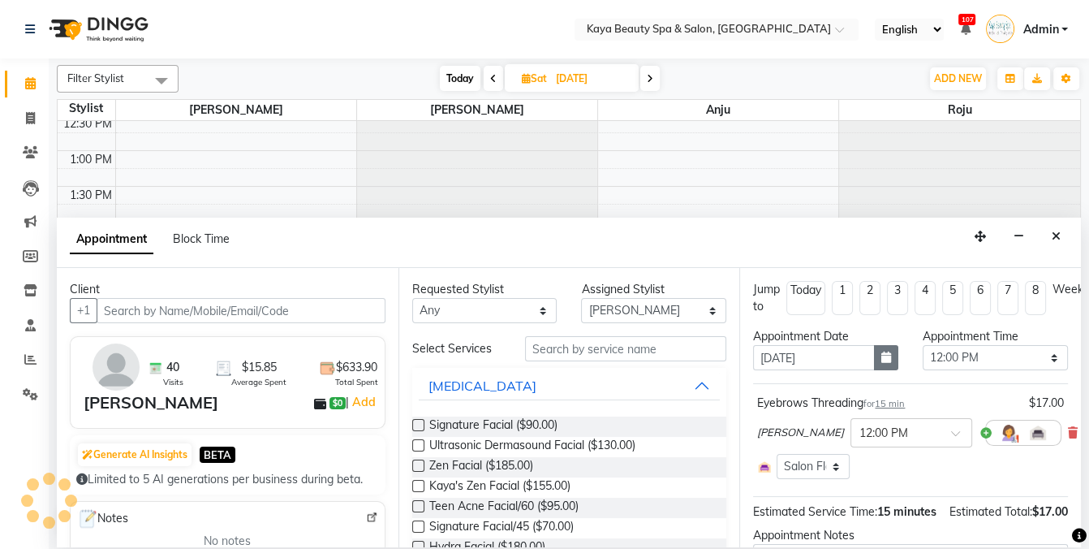
click at [882, 360] on icon "button" at bounding box center [886, 356] width 10 height 11
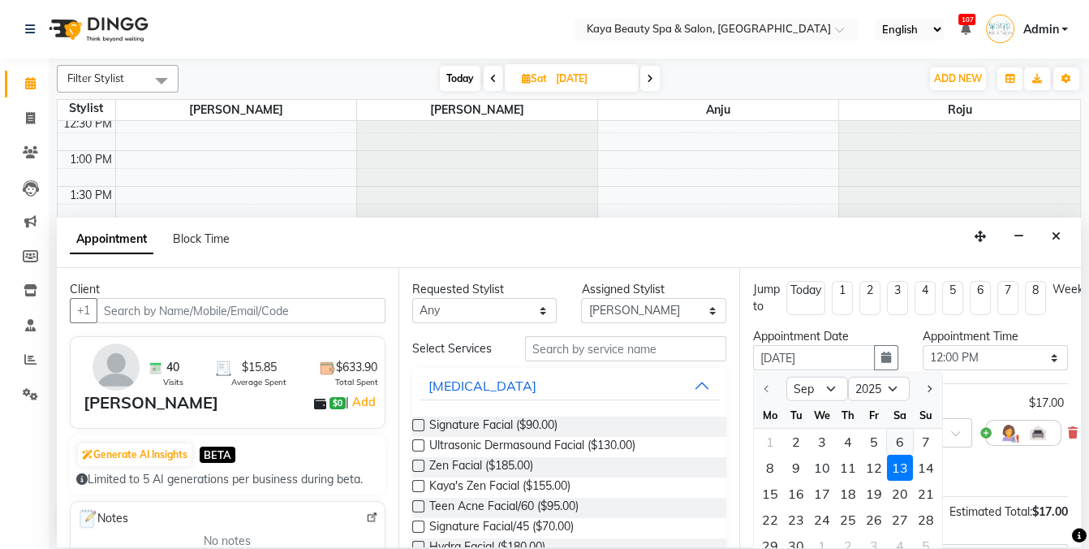
click at [894, 437] on div "6" at bounding box center [900, 441] width 26 height 26
type input "[DATE]"
select select "720"
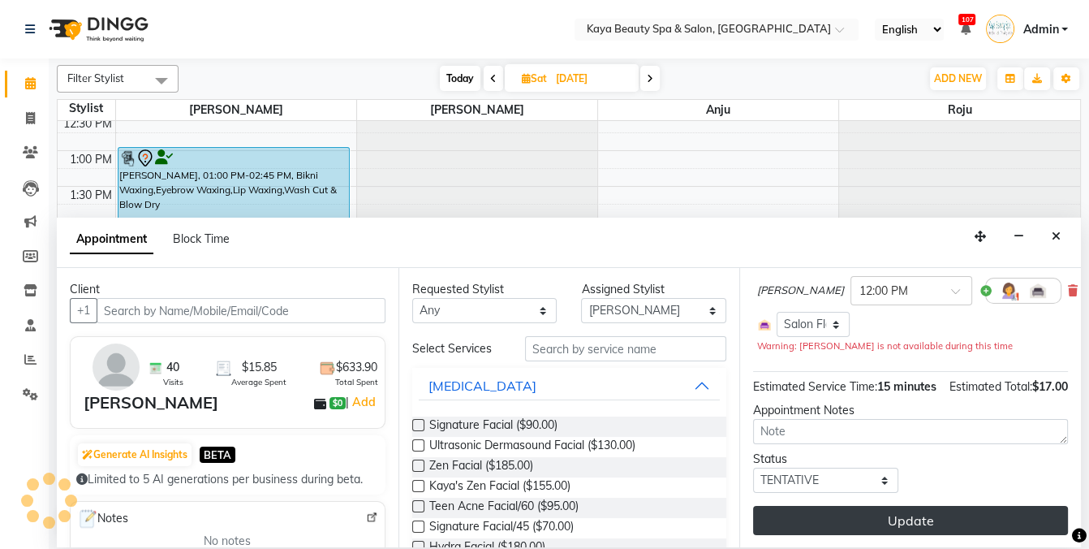
click at [882, 522] on button "Update" at bounding box center [910, 520] width 315 height 29
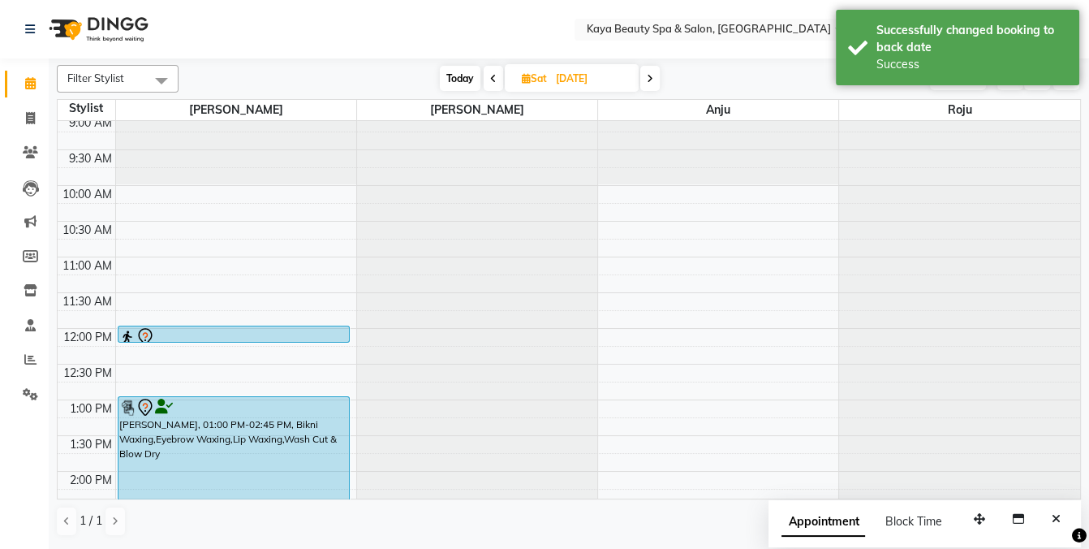
scroll to position [0, 0]
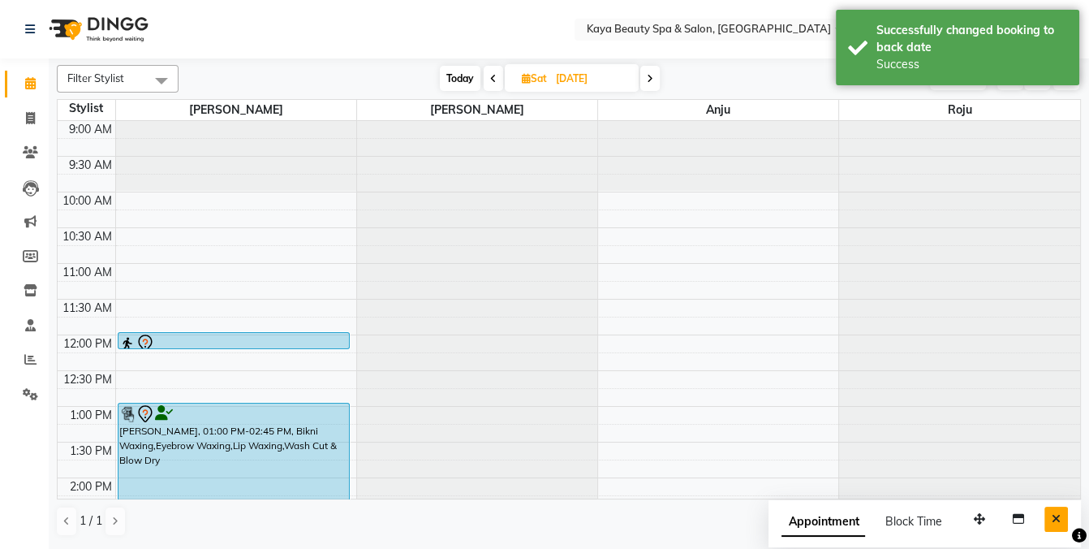
click at [1051, 515] on button "Close" at bounding box center [1056, 518] width 24 height 25
click at [413, 56] on nav "Select Location × Kaya Beauty Spa & Salon, Somerville English ENGLISH Español ا…" at bounding box center [544, 29] width 1089 height 58
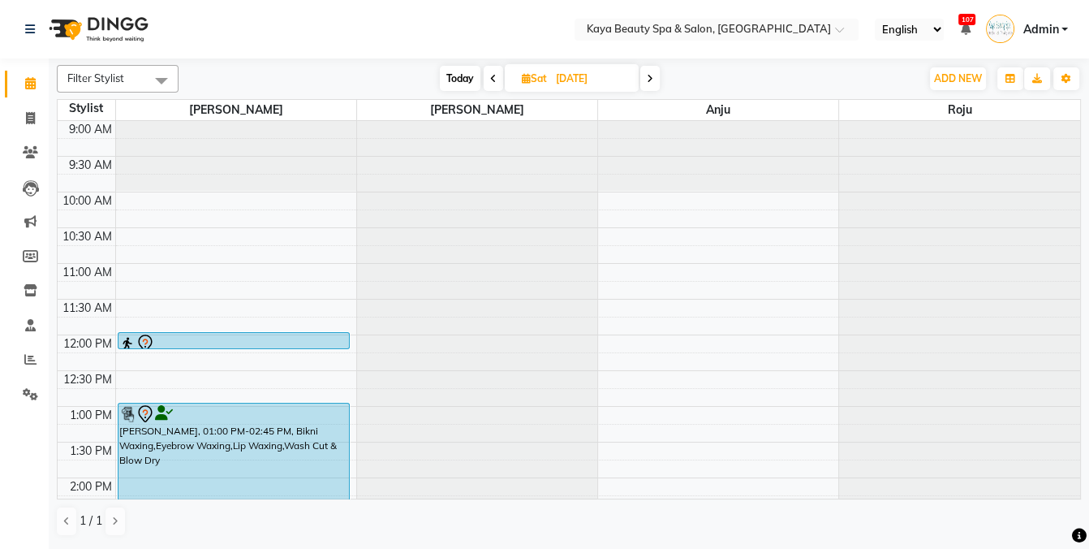
click at [525, 73] on icon at bounding box center [526, 78] width 9 height 11
select select "9"
select select "2025"
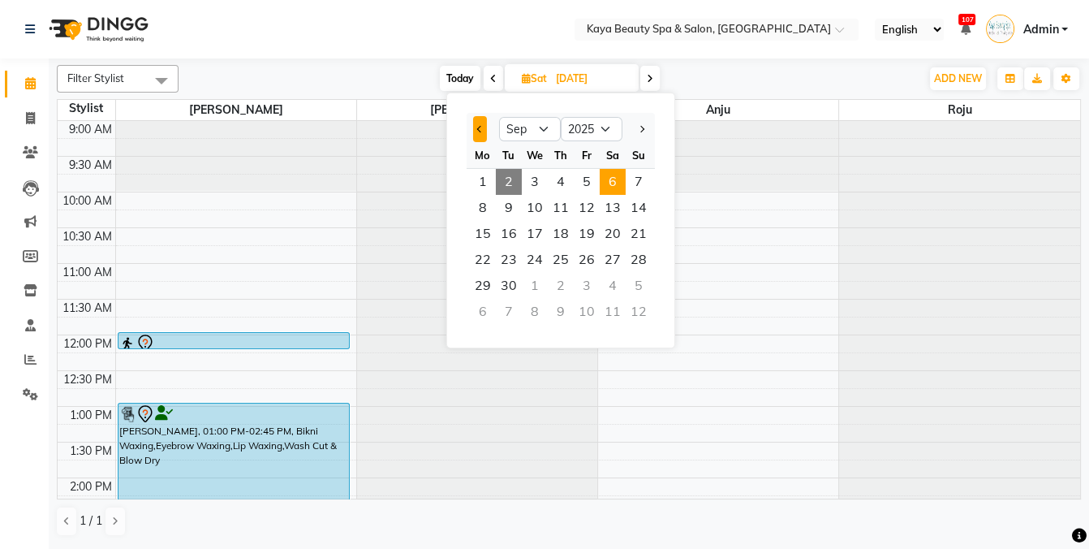
click at [478, 127] on span "Previous month" at bounding box center [480, 129] width 6 height 6
select select "8"
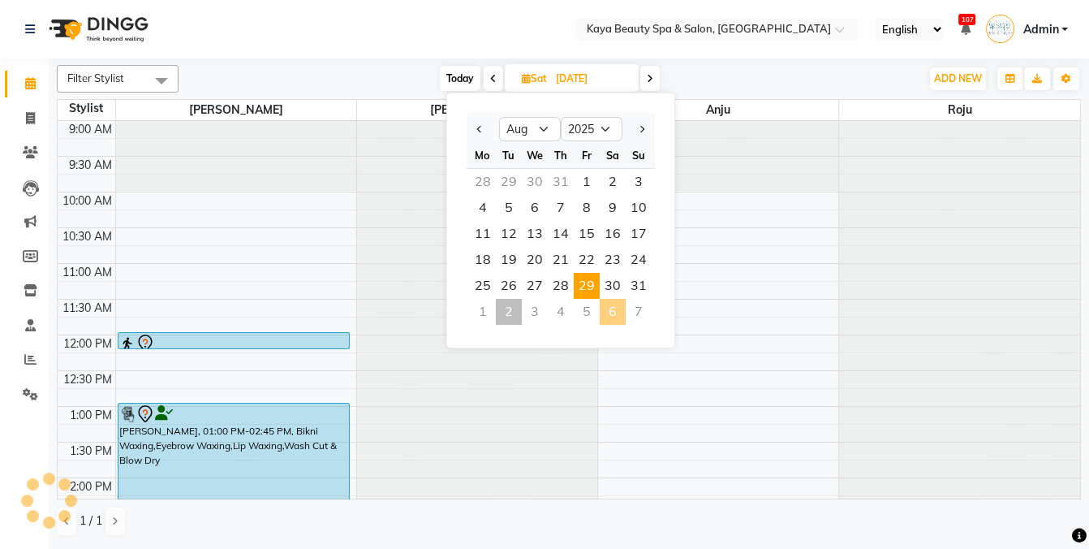
click at [585, 282] on span "29" at bounding box center [587, 286] width 26 height 26
type input "[DATE]"
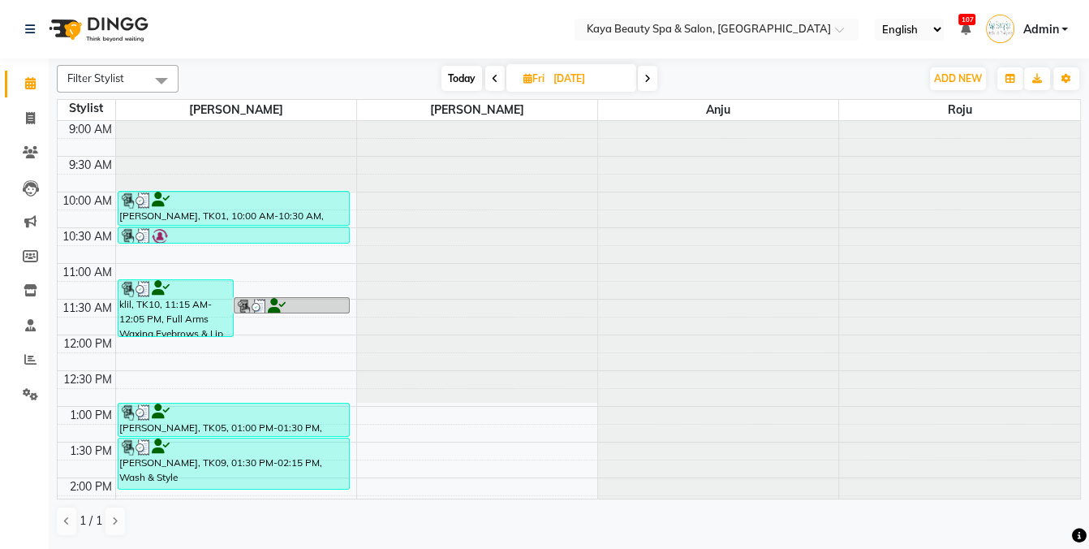
click at [521, 80] on span "Fri" at bounding box center [533, 78] width 29 height 12
select select "8"
select select "2025"
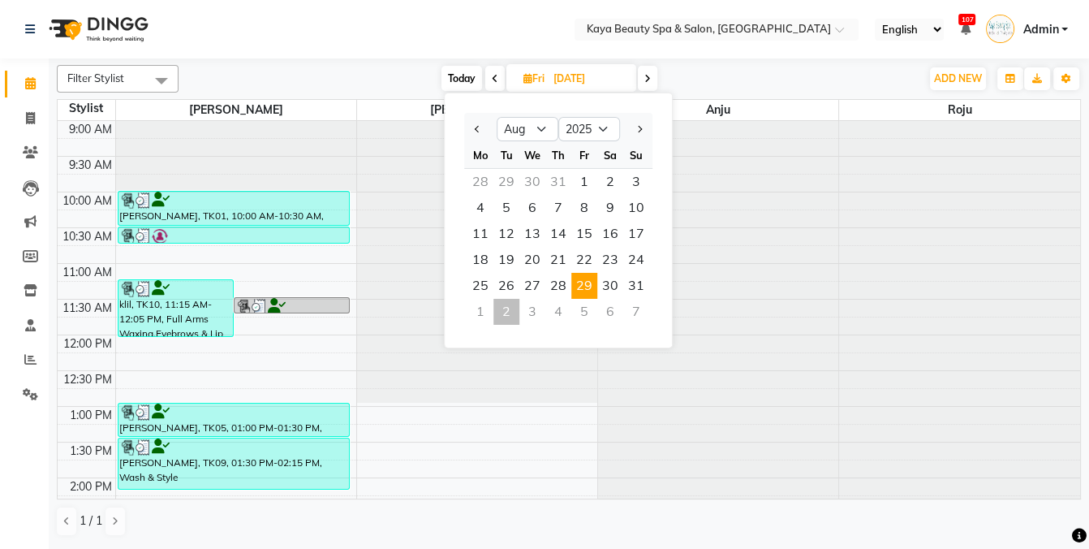
click at [381, 38] on nav "Select Location × Kaya Beauty Spa & Salon, Somerville English ENGLISH Español ا…" at bounding box center [544, 29] width 1089 height 58
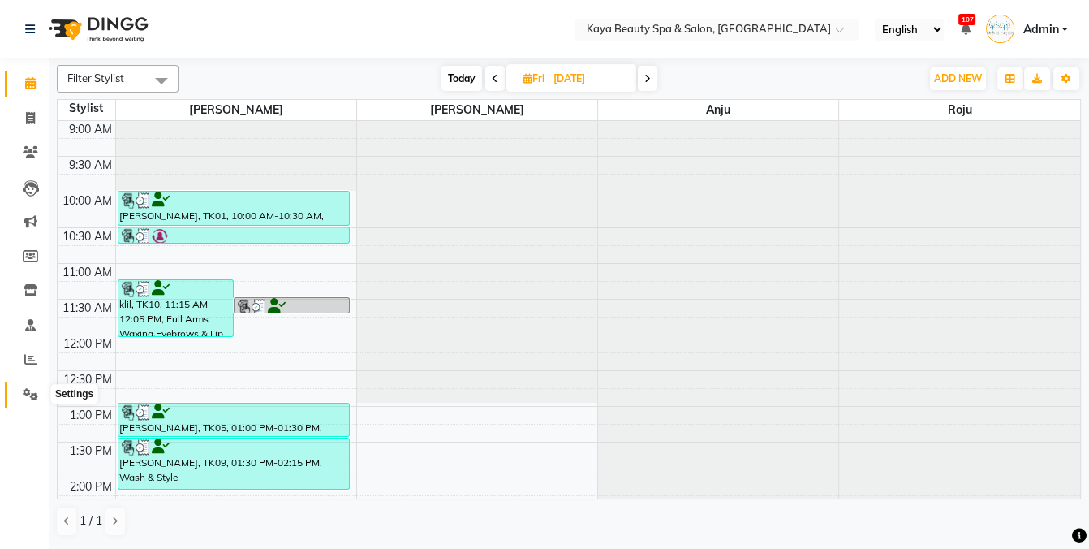
click at [24, 389] on icon at bounding box center [30, 394] width 15 height 12
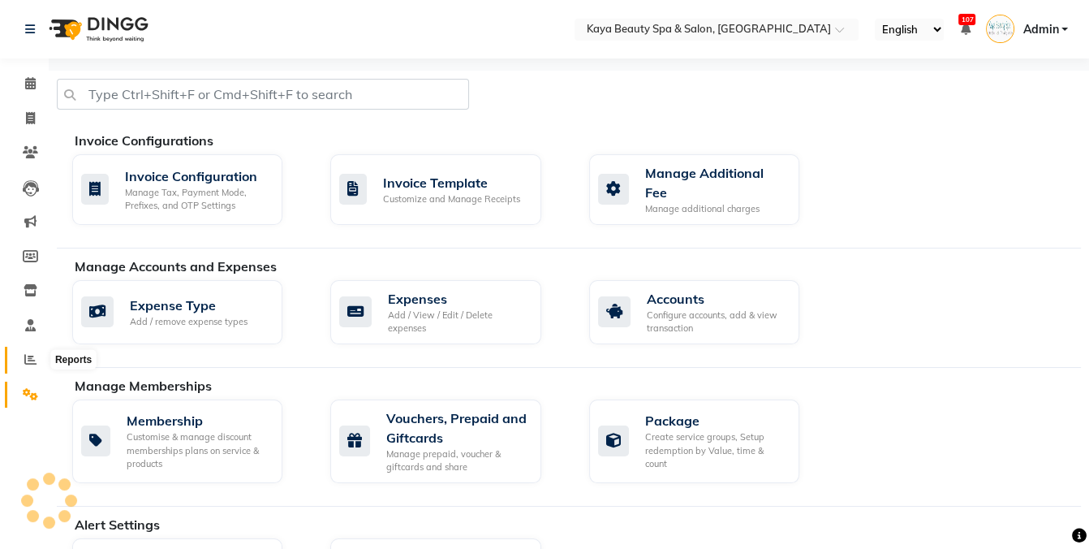
click at [34, 359] on icon at bounding box center [30, 359] width 12 height 12
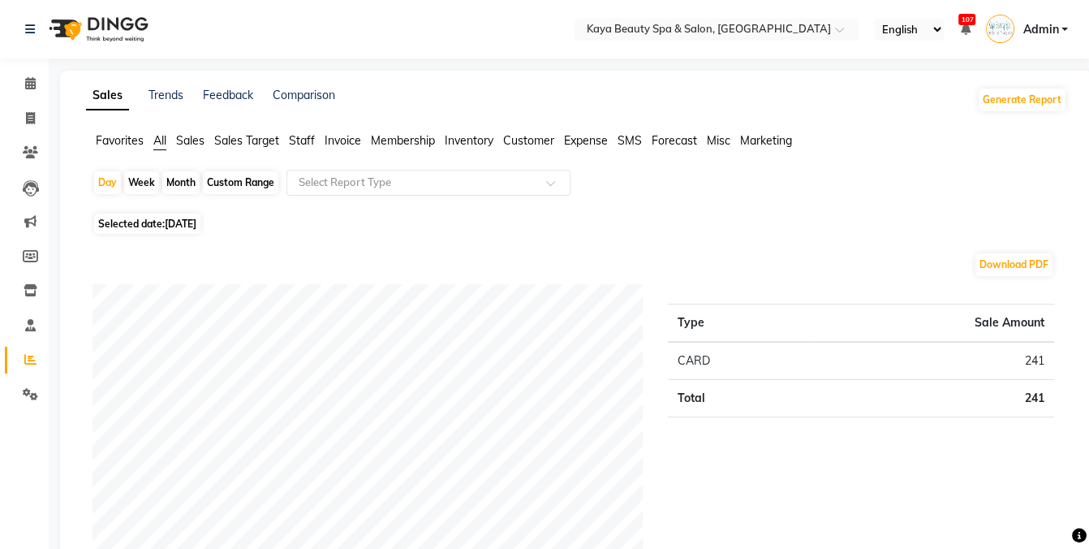
click at [235, 185] on div "Custom Range" at bounding box center [240, 182] width 75 height 23
select select "9"
select select "2025"
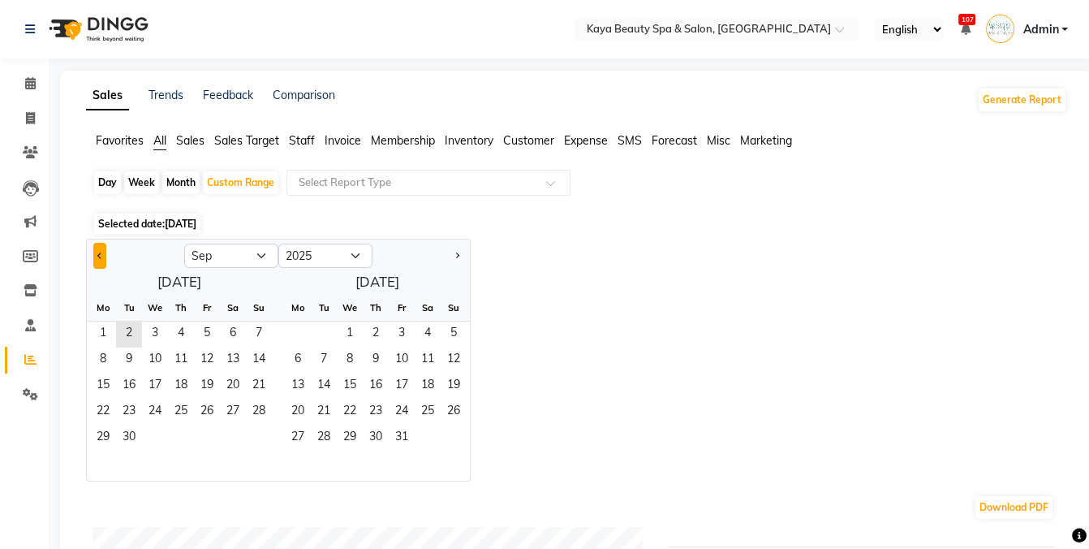
click at [99, 254] on span "Previous month" at bounding box center [100, 255] width 6 height 6
select select "8"
click at [207, 359] on span "8" at bounding box center [207, 360] width 26 height 26
click at [202, 439] on span "29" at bounding box center [207, 438] width 26 height 26
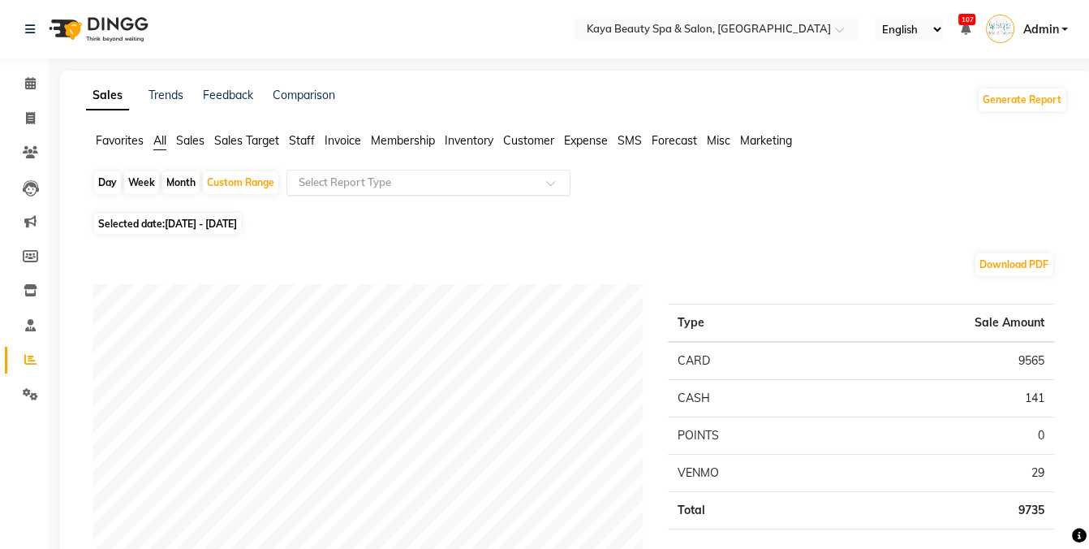
click at [368, 186] on input "text" at bounding box center [412, 182] width 234 height 16
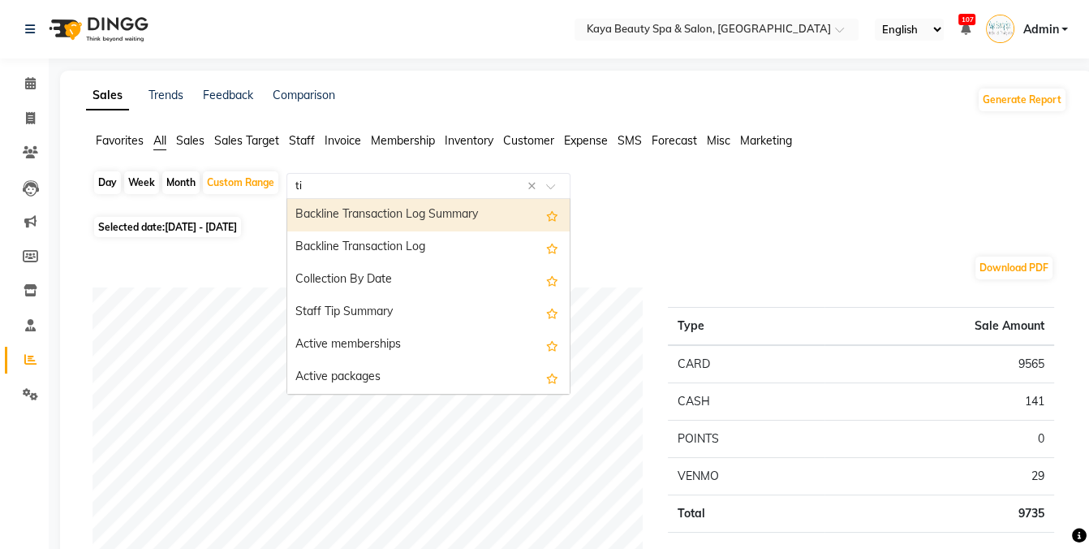
type input "tip"
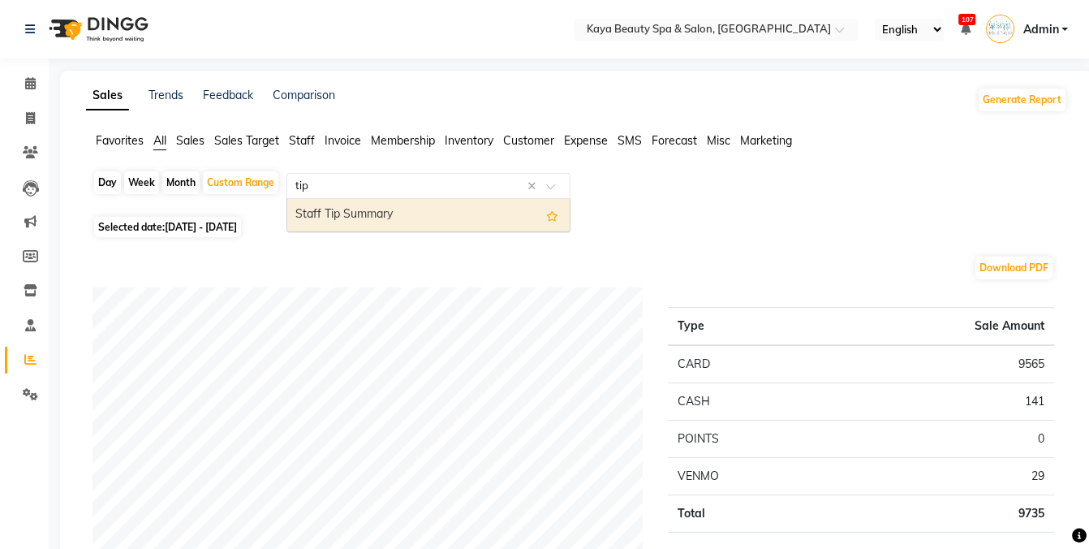
click at [372, 212] on div "Staff Tip Summary" at bounding box center [428, 215] width 282 height 32
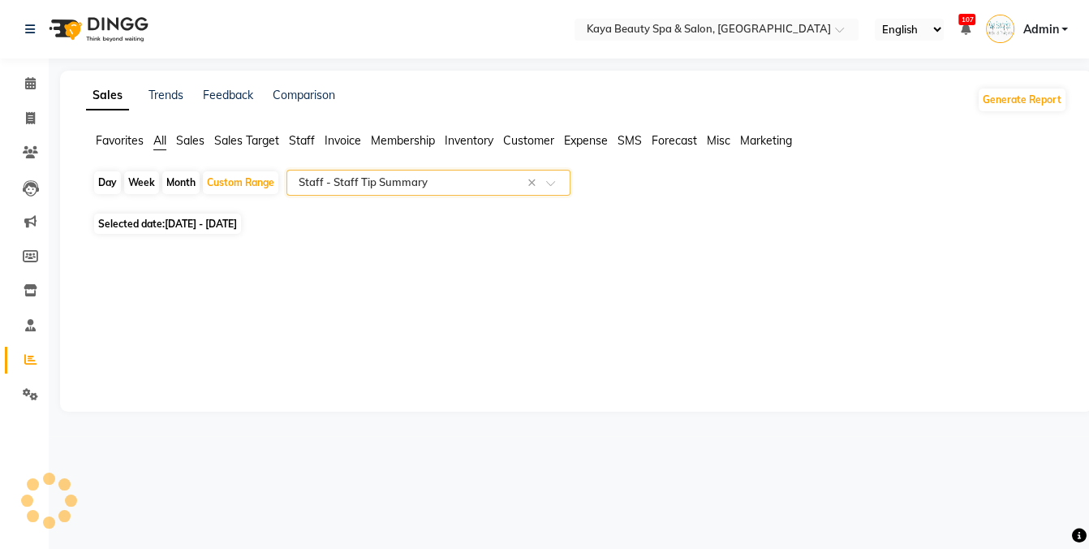
select select "full_report"
select select "pdf"
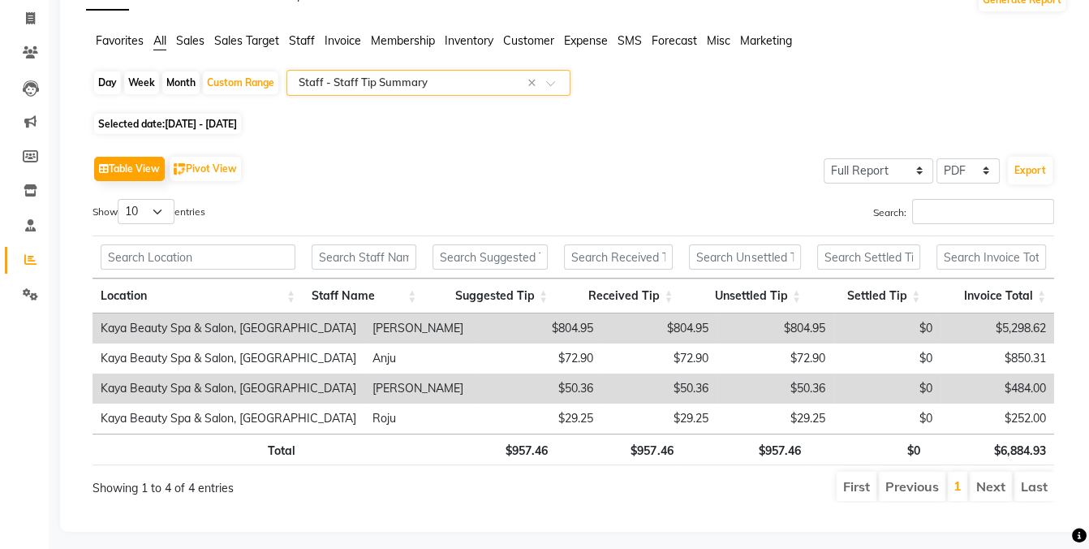
scroll to position [104, 0]
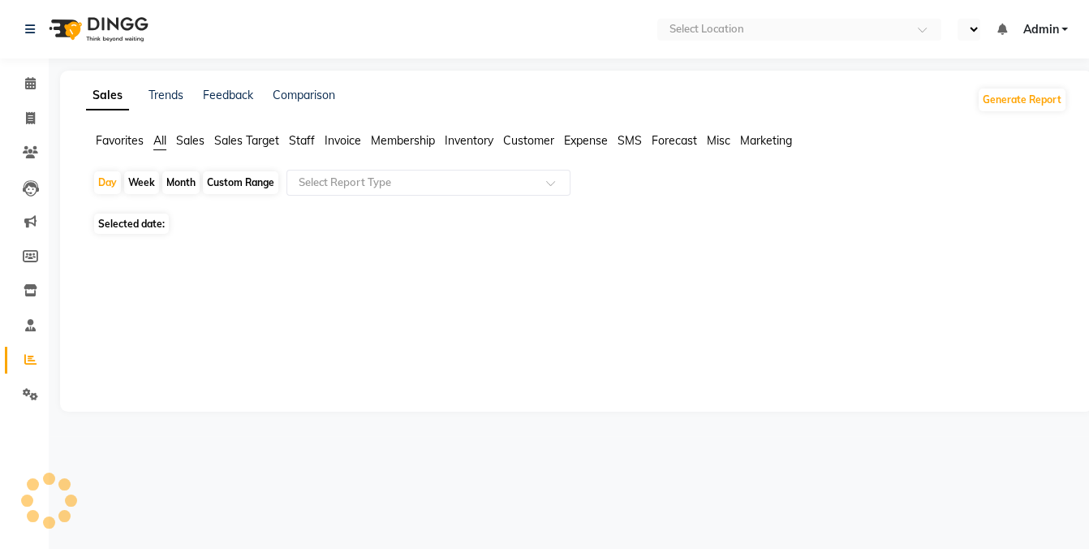
select select "en"
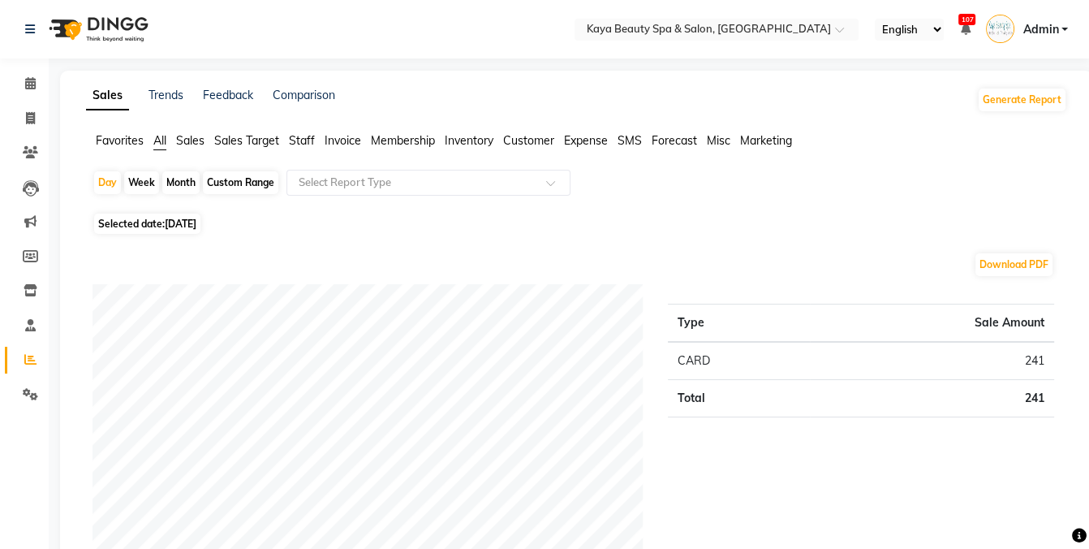
click at [238, 181] on div "Custom Range" at bounding box center [240, 182] width 75 height 23
select select "9"
select select "2025"
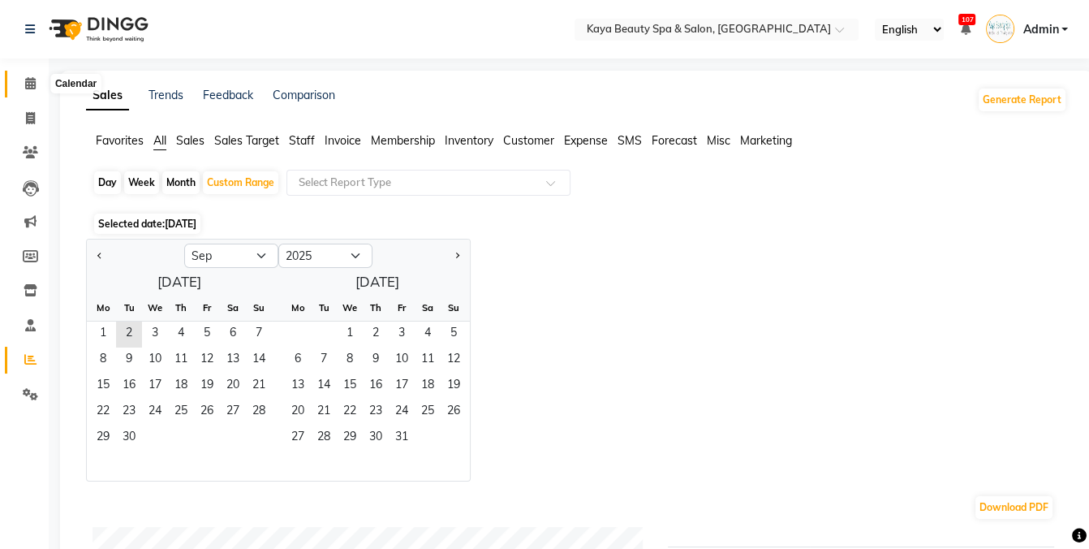
click at [33, 87] on icon at bounding box center [30, 83] width 11 height 12
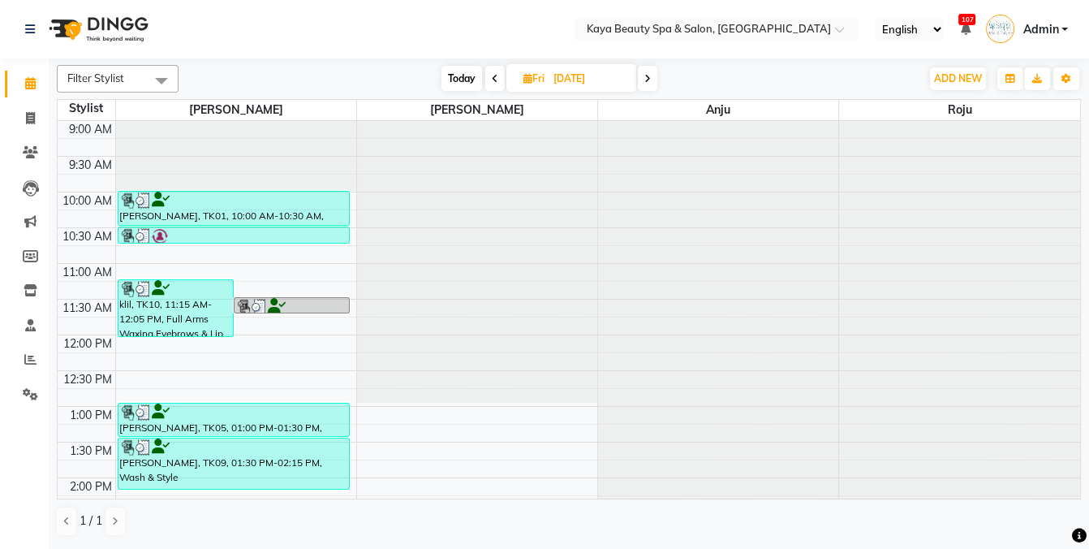
click at [513, 79] on span "[DATE]" at bounding box center [571, 78] width 130 height 28
click at [532, 81] on span "Fri" at bounding box center [533, 78] width 29 height 12
select select "8"
select select "2025"
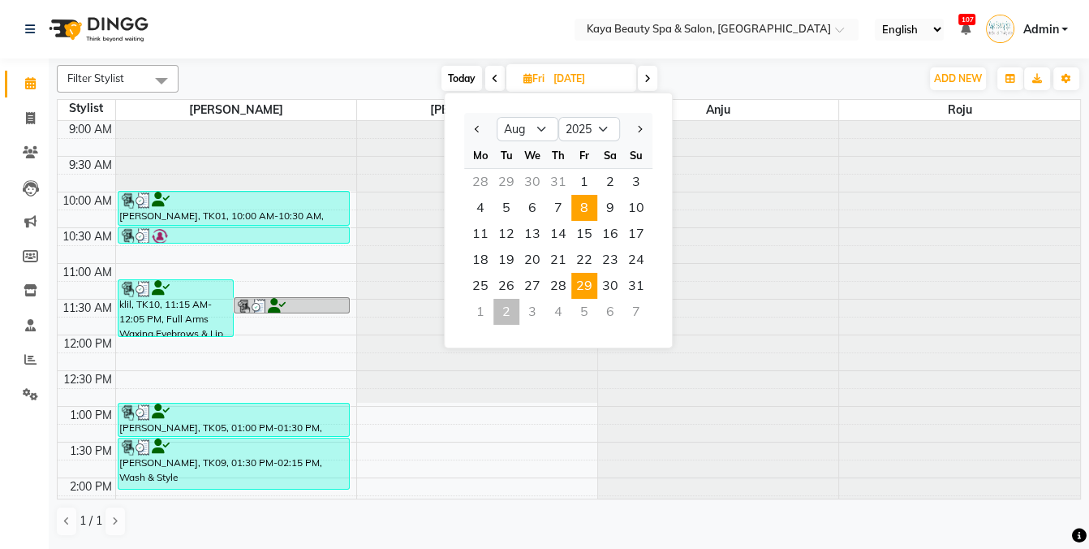
click at [584, 207] on span "8" at bounding box center [584, 208] width 26 height 26
type input "[DATE]"
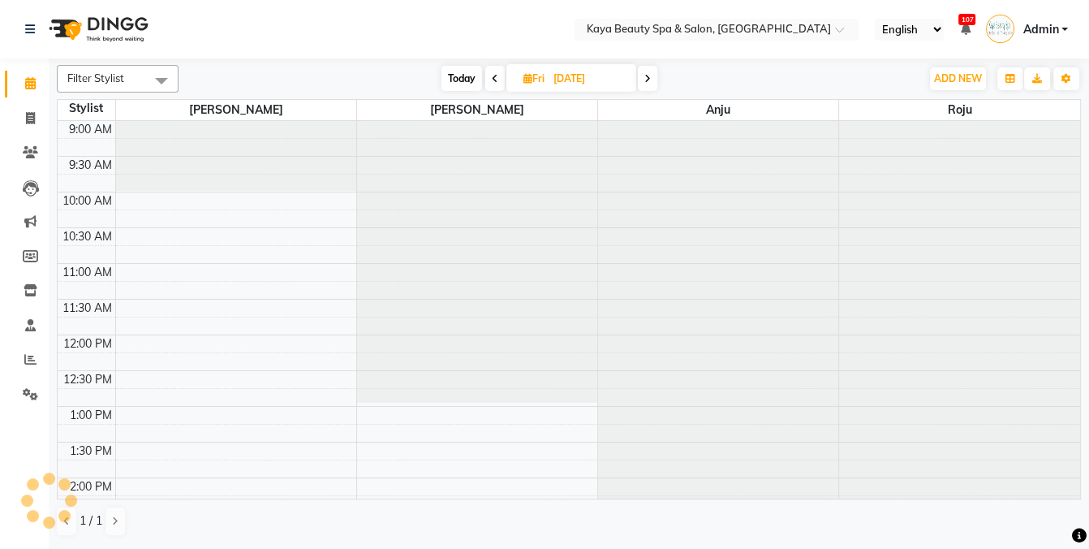
scroll to position [325, 0]
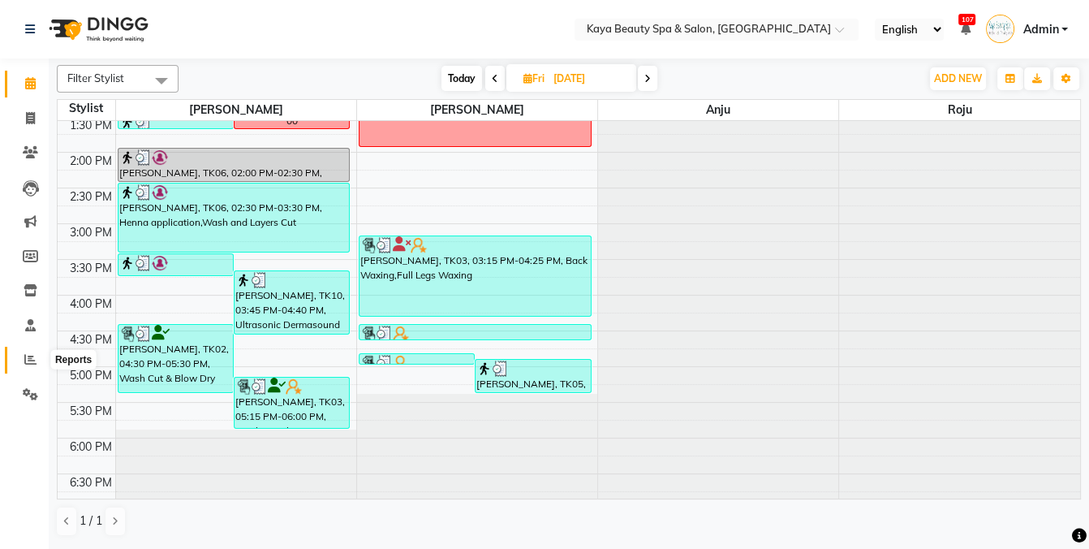
click at [28, 355] on icon at bounding box center [30, 359] width 12 height 12
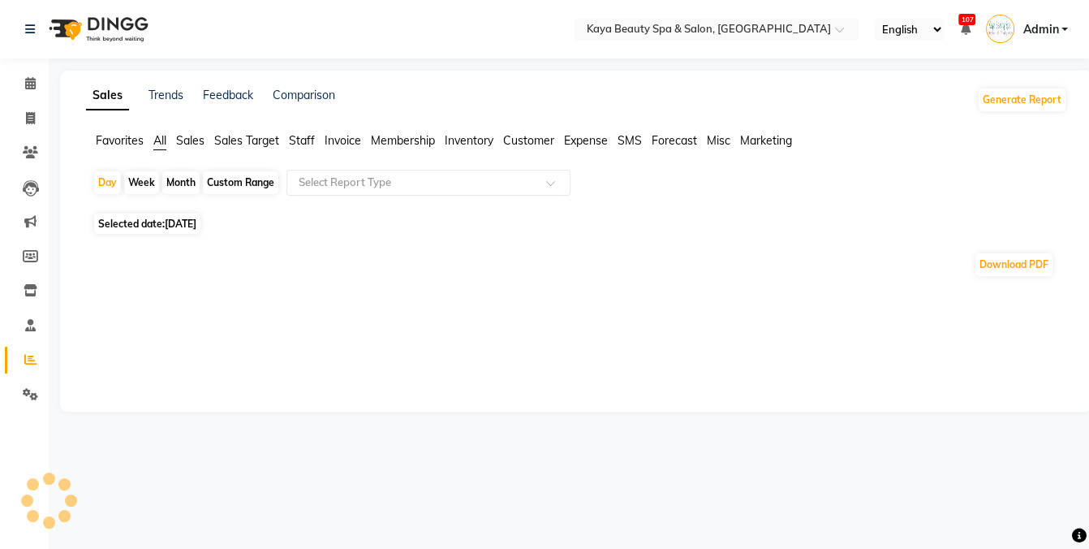
click at [248, 180] on div "Custom Range" at bounding box center [240, 182] width 75 height 23
select select "9"
select select "2025"
click at [252, 183] on div "Custom Range" at bounding box center [240, 182] width 75 height 23
select select "9"
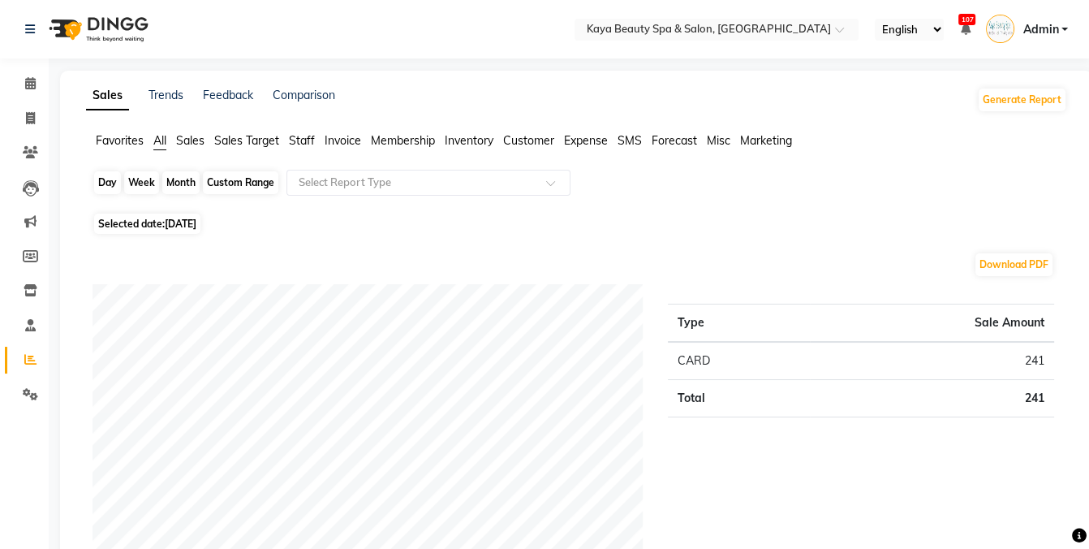
select select "2025"
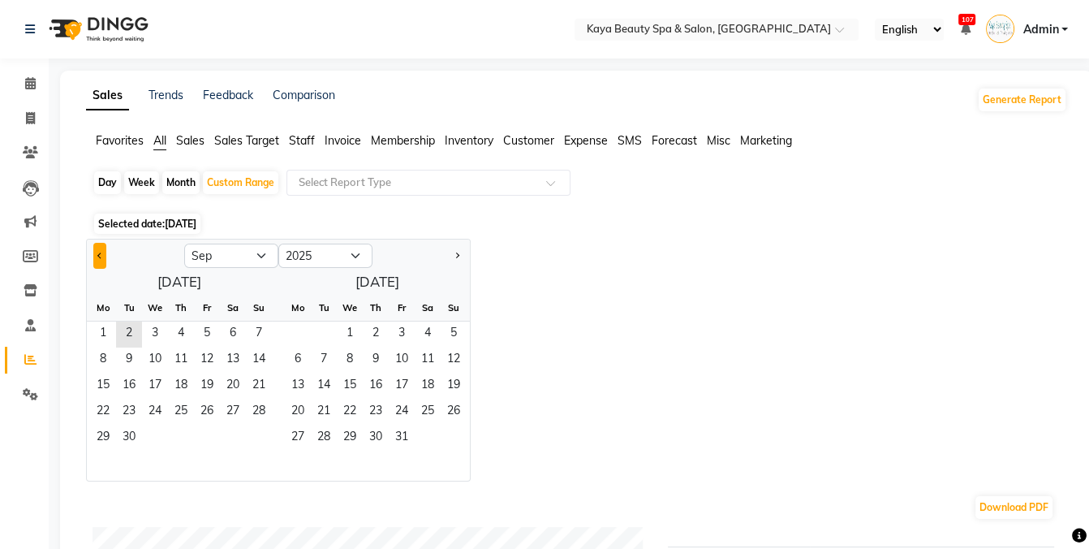
click at [99, 256] on span "Previous month" at bounding box center [100, 255] width 6 height 6
select select "8"
click at [209, 359] on span "8" at bounding box center [207, 360] width 26 height 26
click at [342, 178] on input "text" at bounding box center [412, 182] width 234 height 16
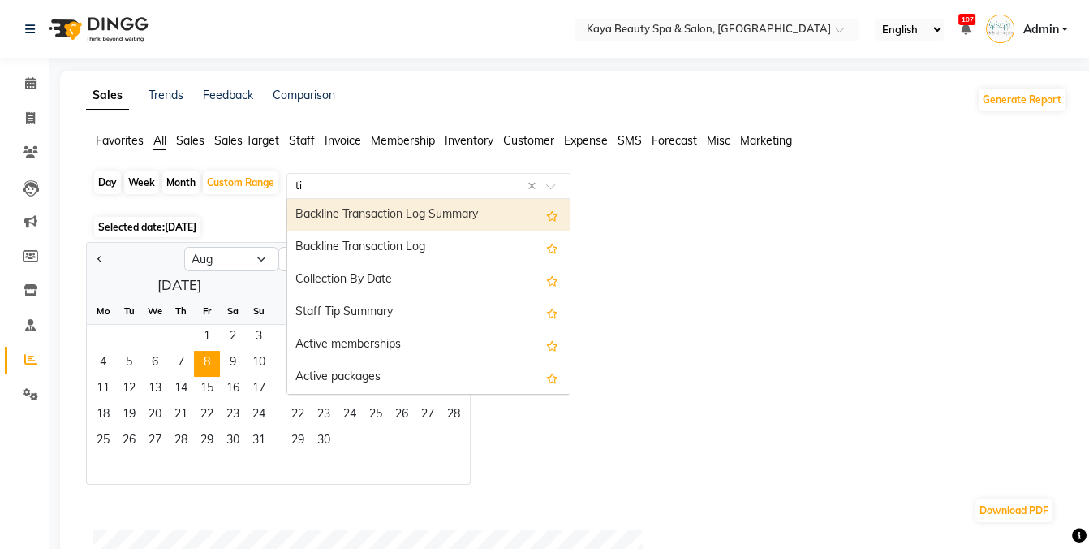
type input "tip"
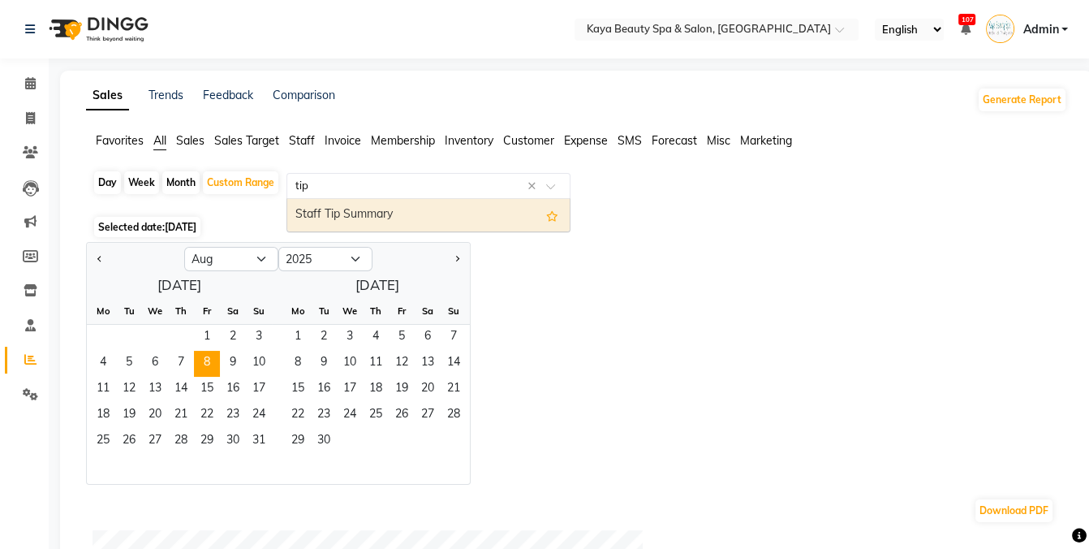
click at [329, 206] on div "Staff Tip Summary" at bounding box center [428, 215] width 282 height 32
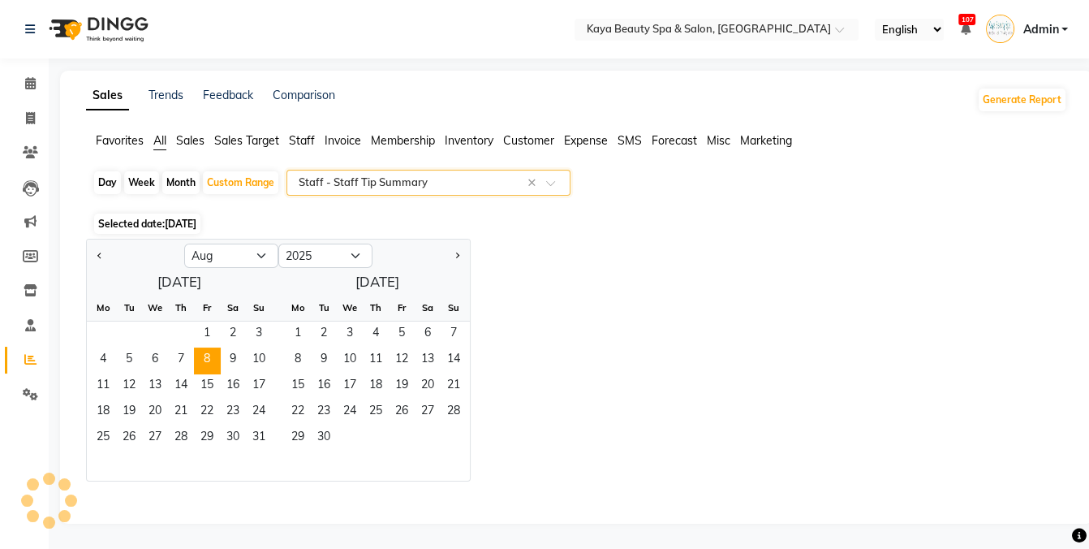
select select "full_report"
select select "pdf"
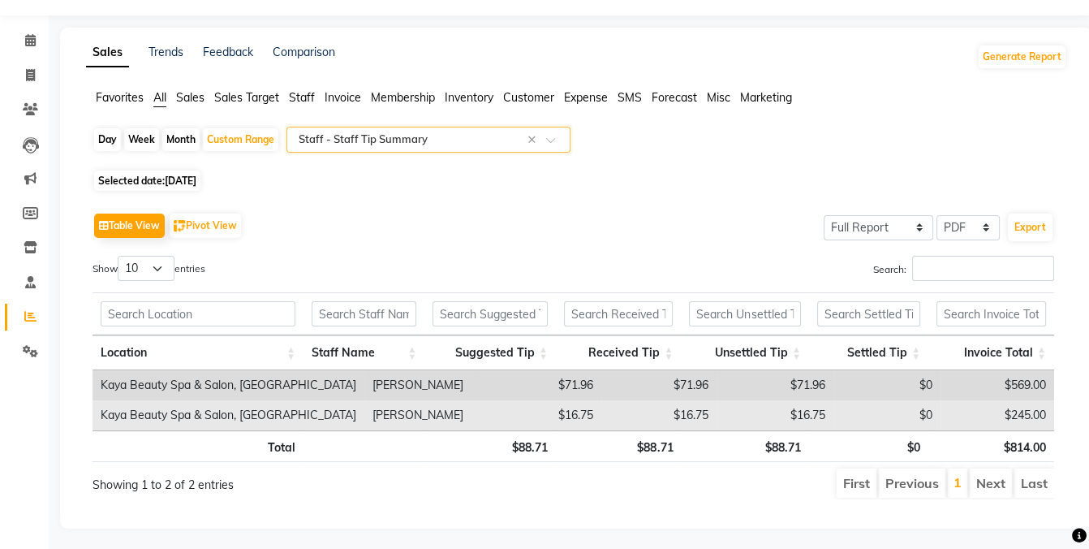
scroll to position [44, 0]
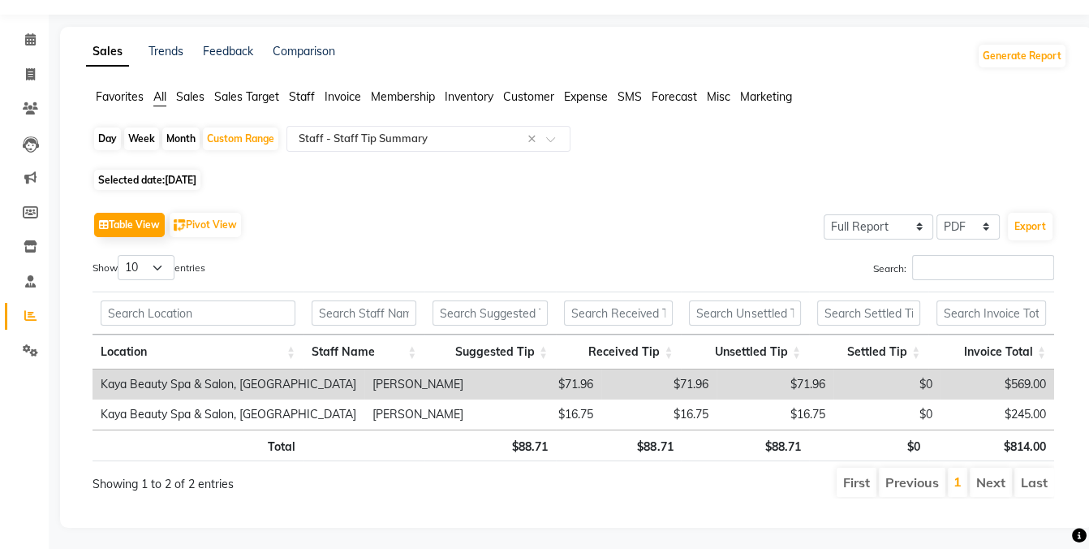
click at [381, 210] on div "Table View Pivot View Select Full Report Filtered Report Select CSV PDF Export" at bounding box center [574, 225] width 962 height 34
click at [252, 143] on div "Custom Range" at bounding box center [240, 138] width 75 height 23
select select "8"
select select "2025"
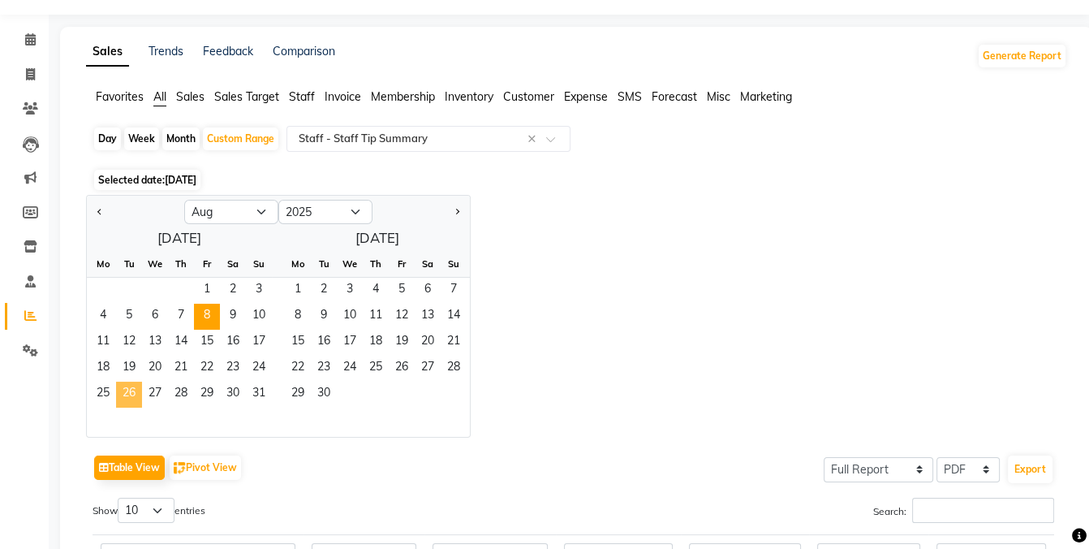
click at [127, 392] on span "26" at bounding box center [129, 394] width 26 height 26
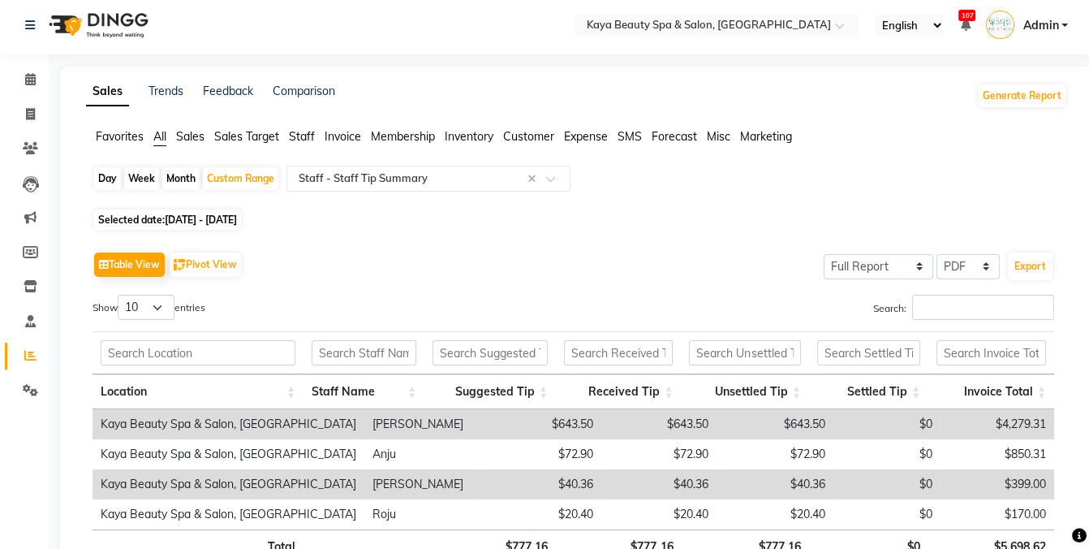
scroll to position [0, 0]
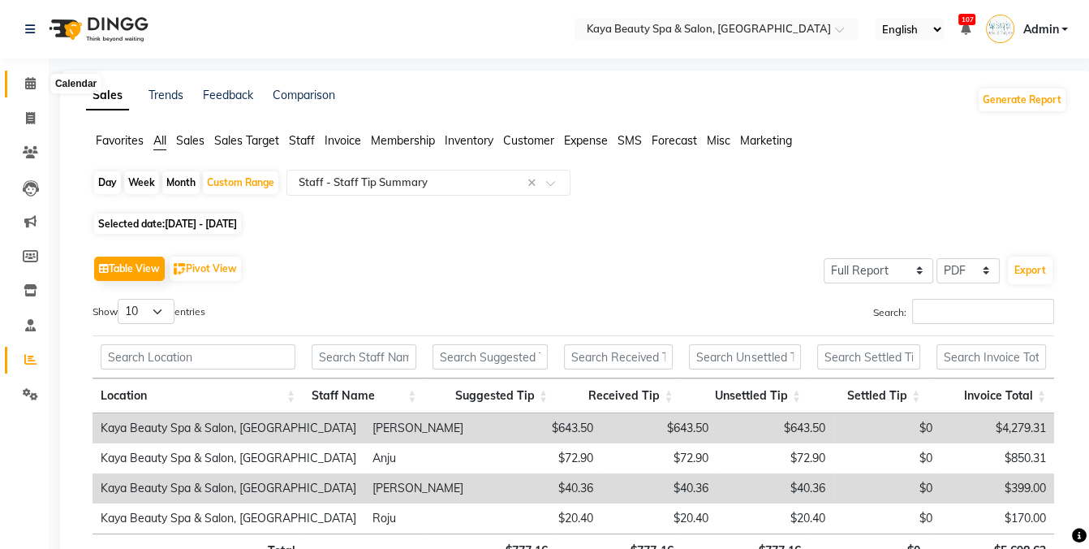
click at [33, 91] on span at bounding box center [30, 84] width 28 height 19
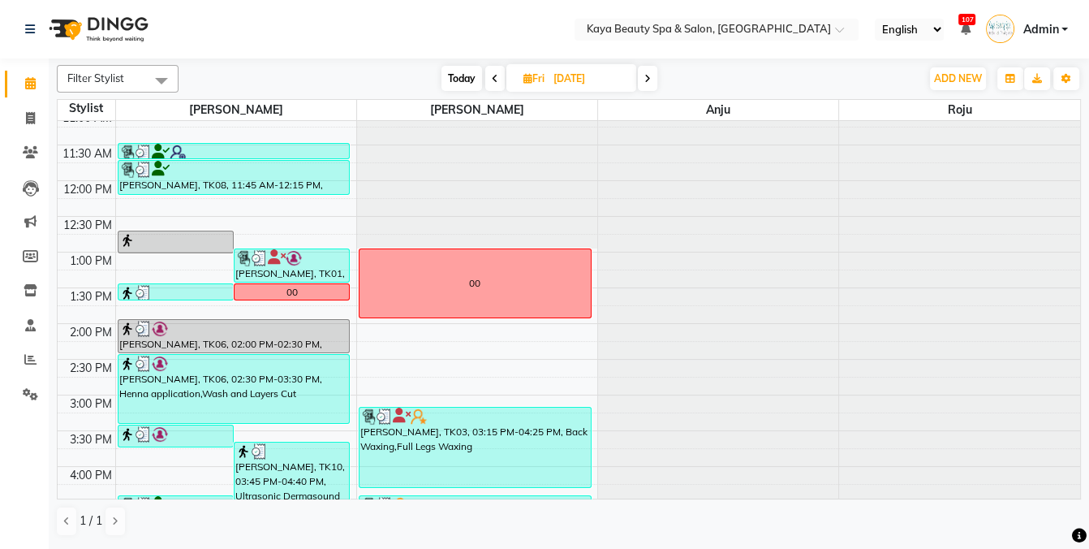
scroll to position [325, 0]
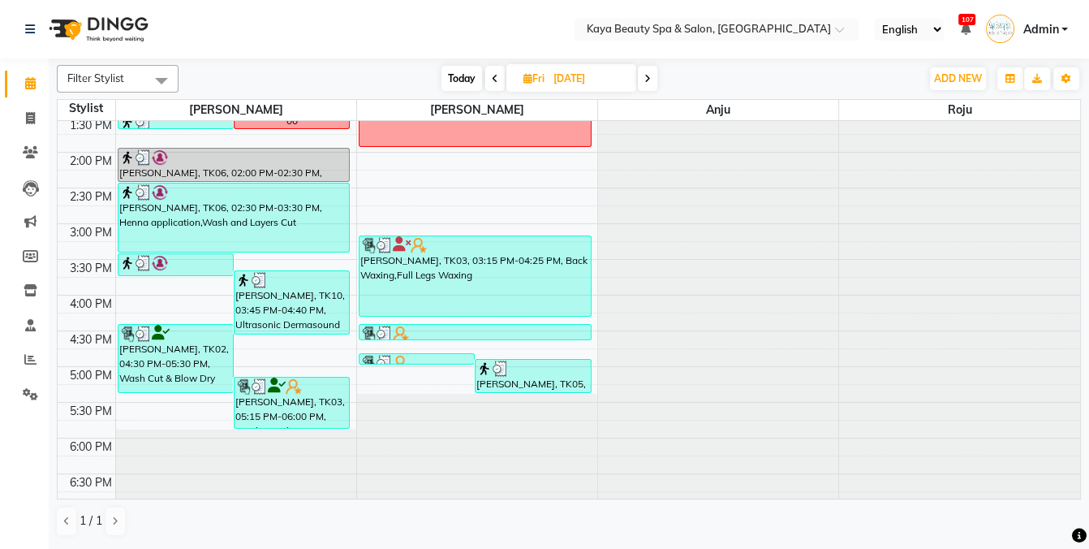
click at [461, 69] on span "Today" at bounding box center [461, 78] width 41 height 25
type input "[DATE]"
